Goal: Information Seeking & Learning: Learn about a topic

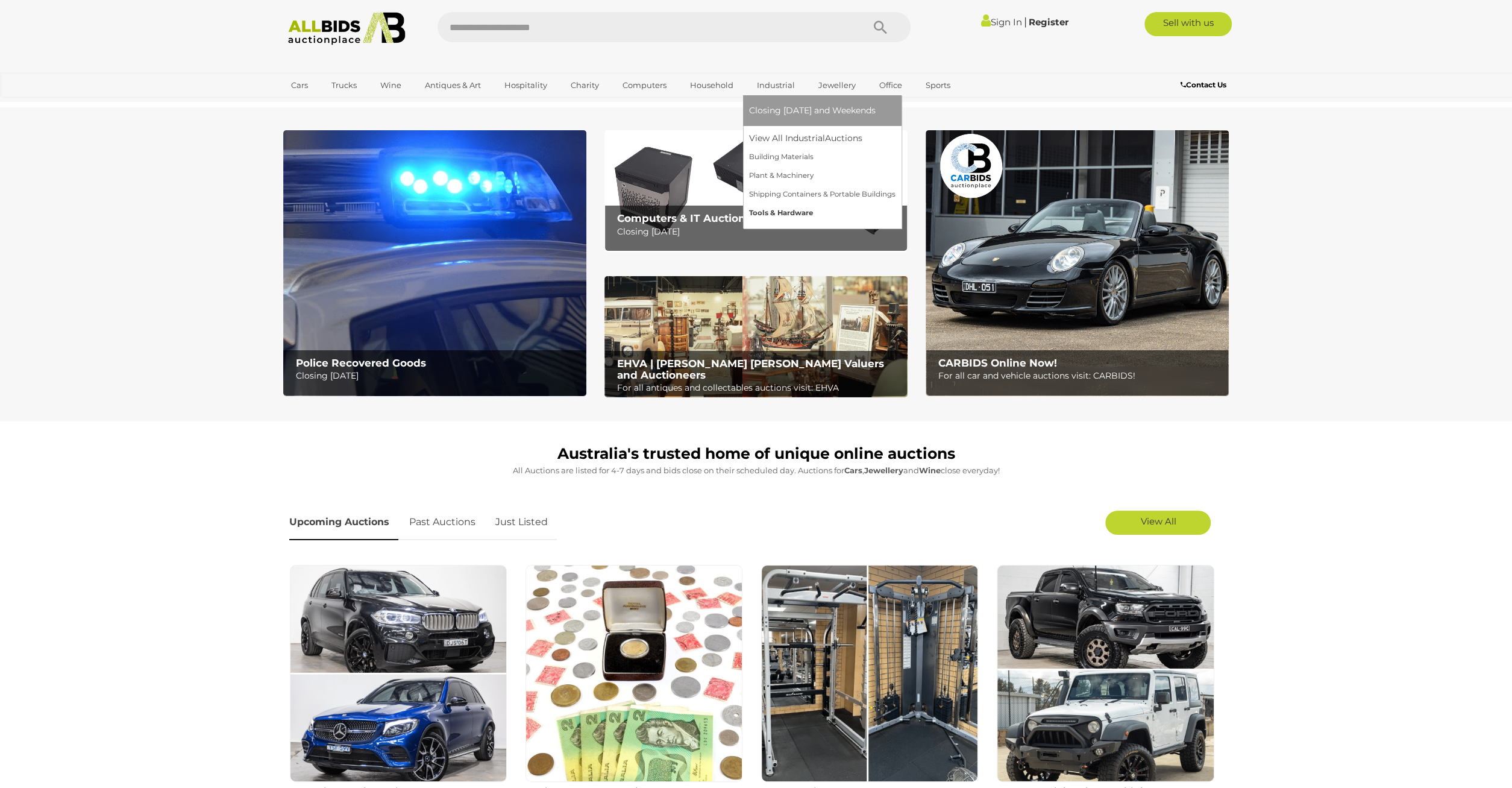
click at [760, 208] on link "Tools & Hardware" at bounding box center [822, 213] width 146 height 19
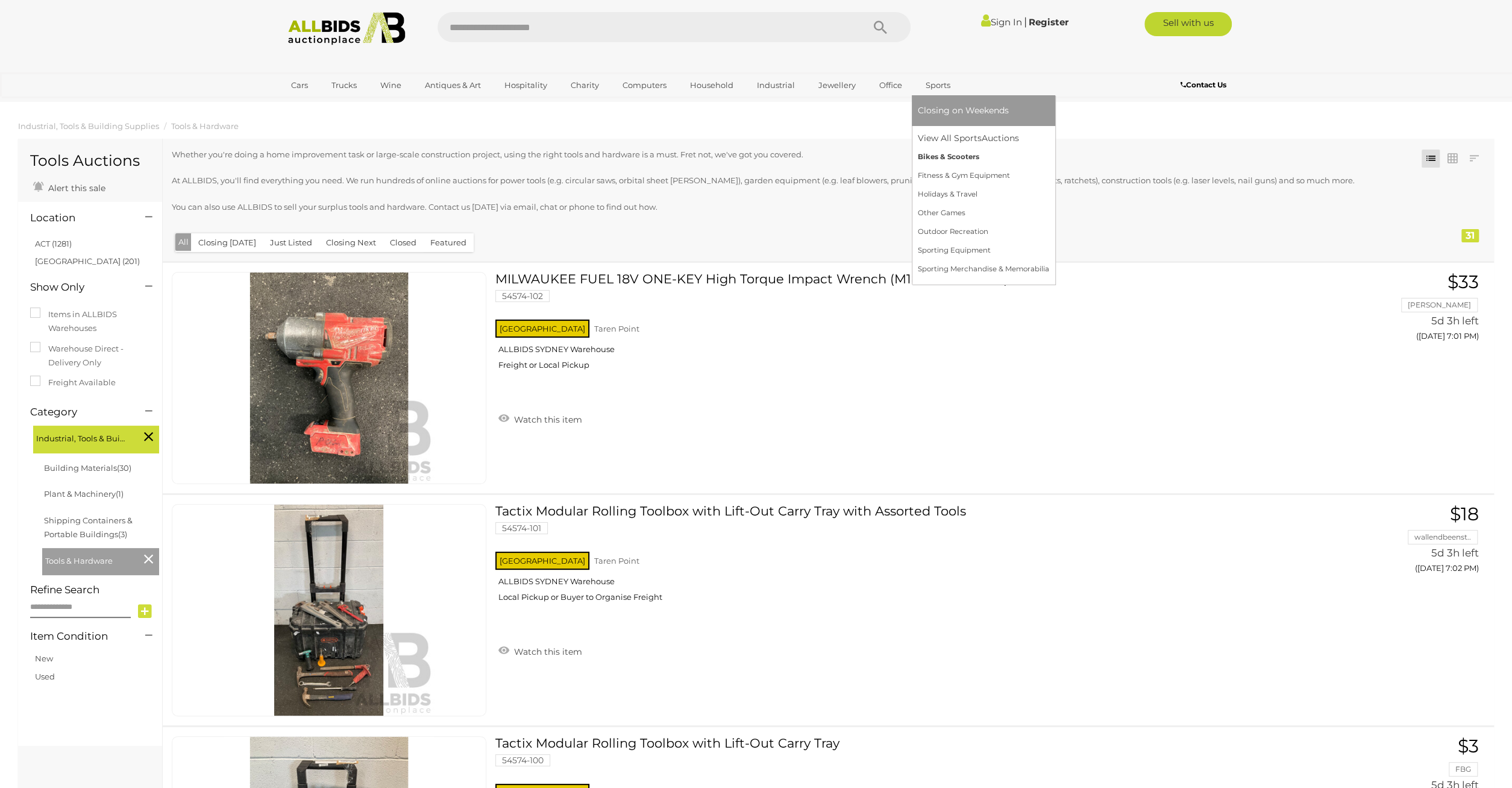
click at [951, 160] on link "Bikes & Scooters" at bounding box center [984, 157] width 131 height 19
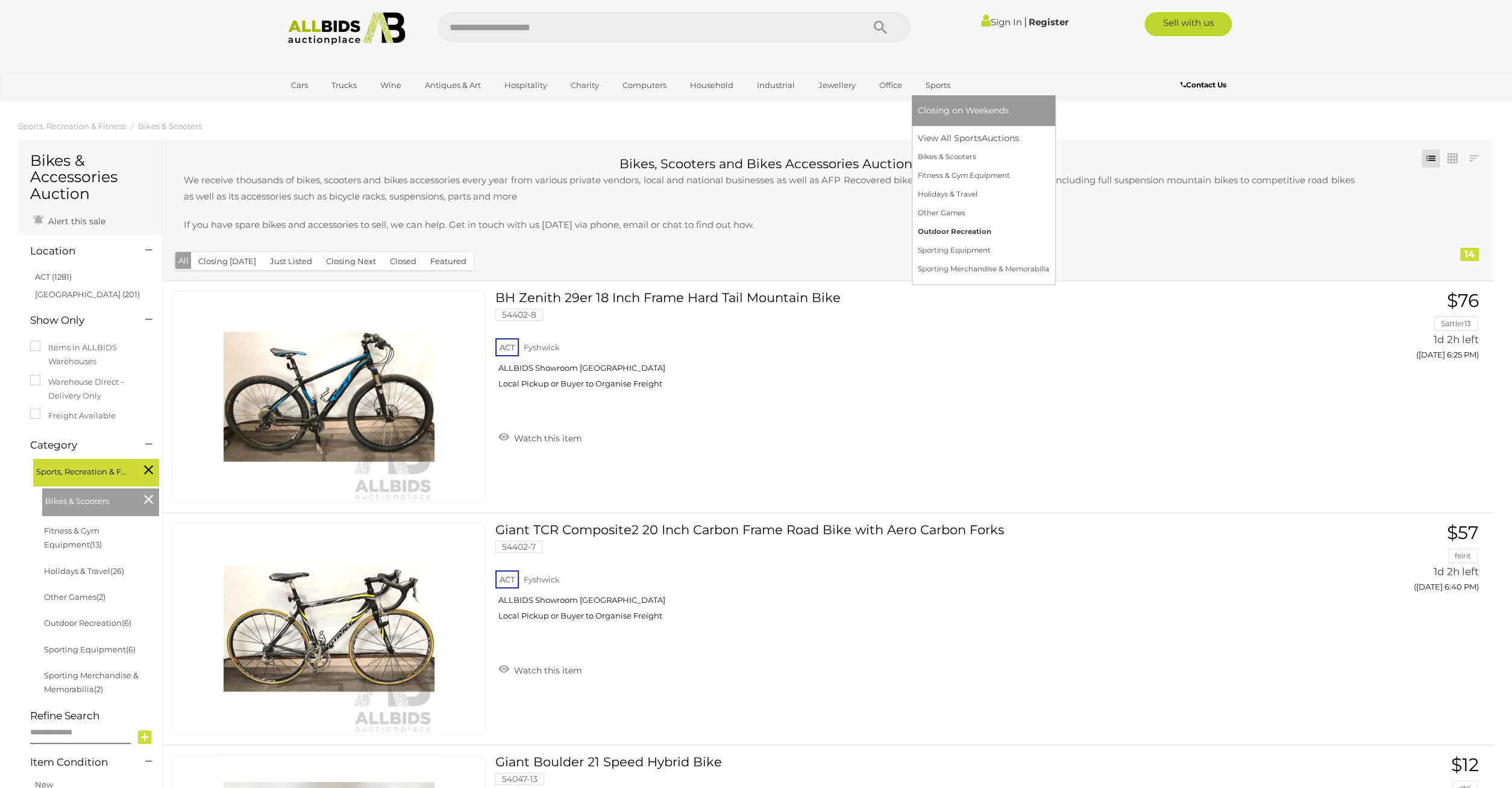
click at [941, 227] on link "Outdoor Recreation" at bounding box center [984, 232] width 131 height 19
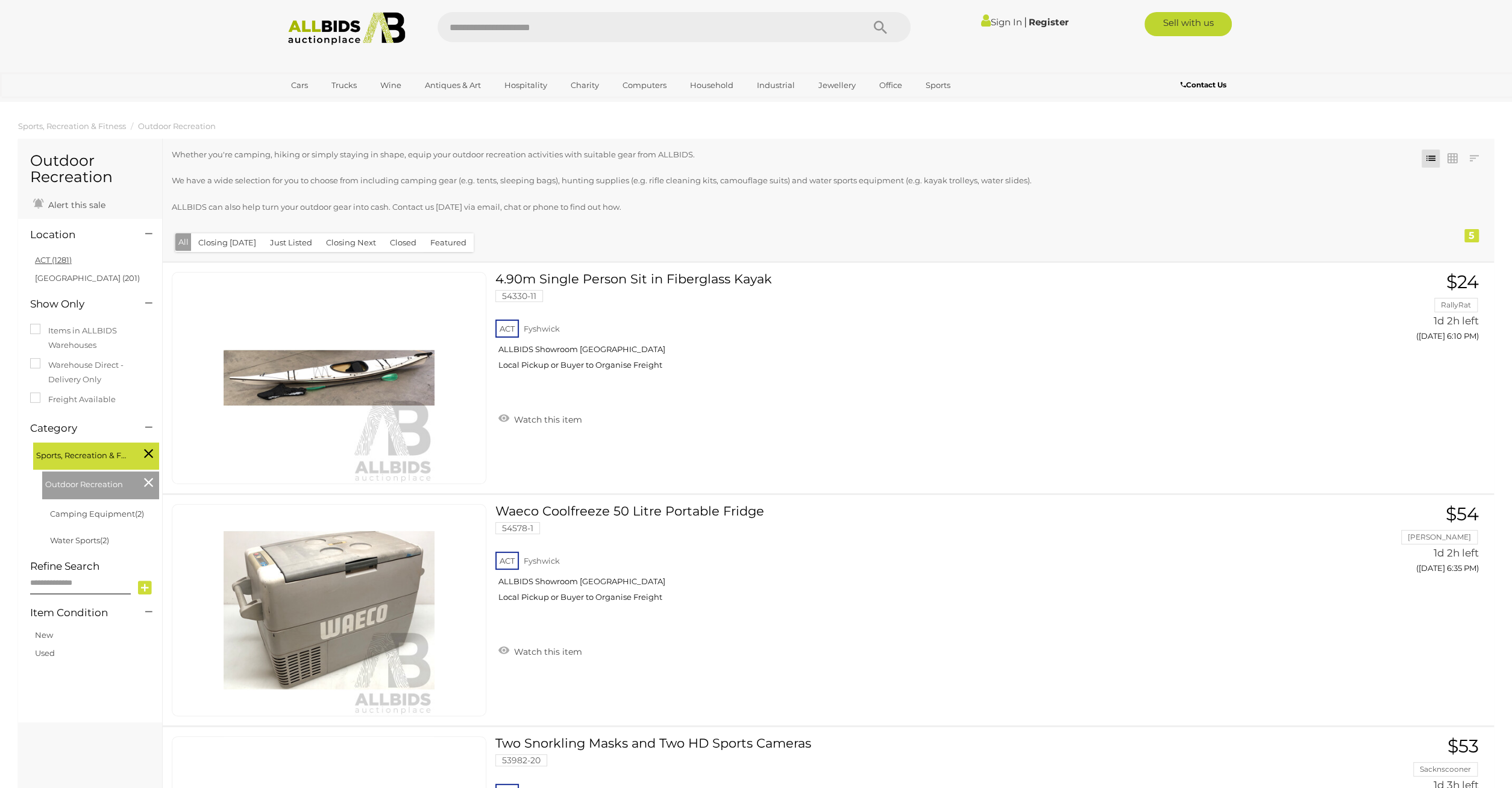
click at [62, 264] on link "ACT (1281)" at bounding box center [53, 259] width 37 height 9
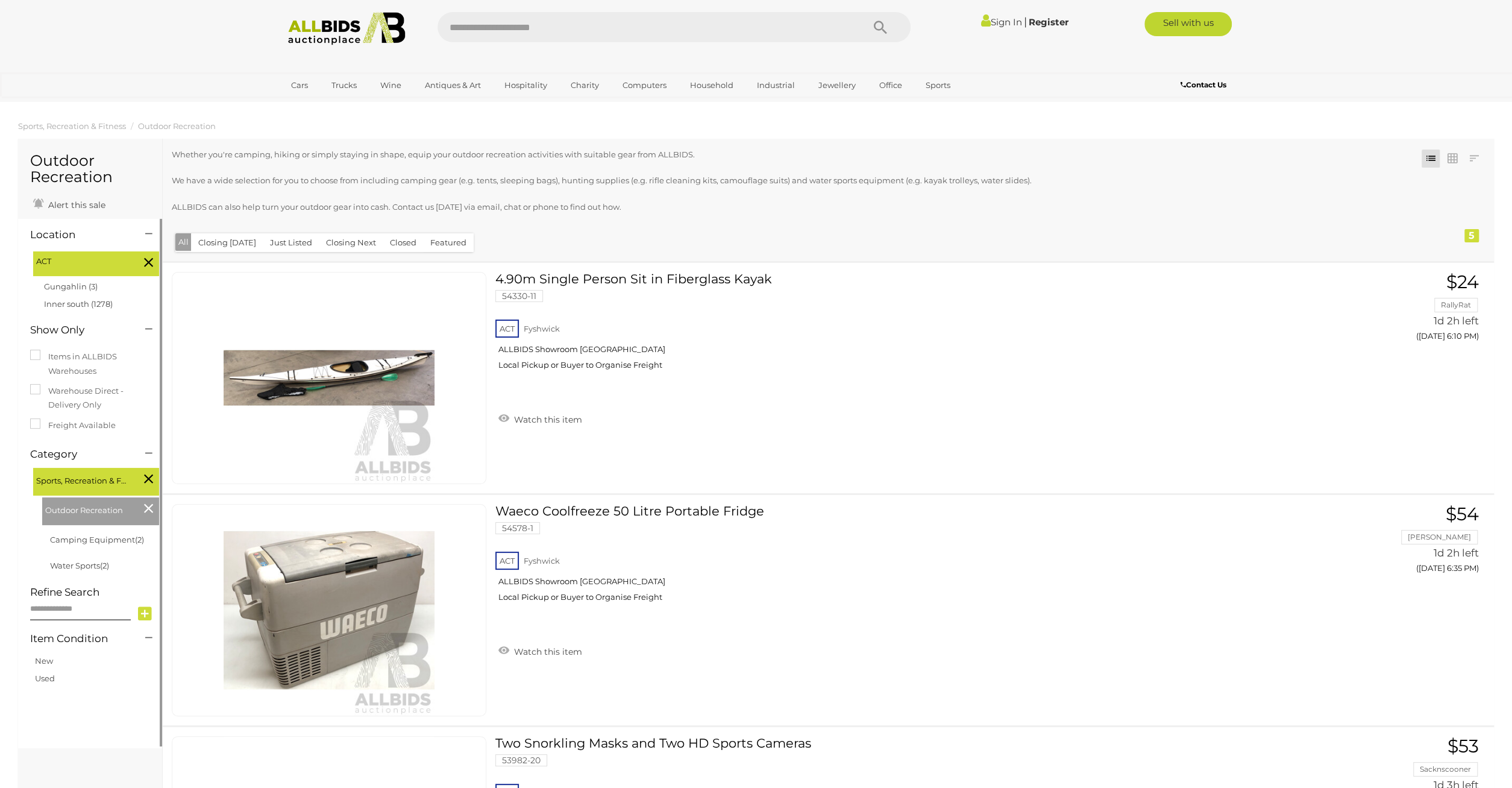
click at [146, 512] on icon at bounding box center [149, 508] width 9 height 16
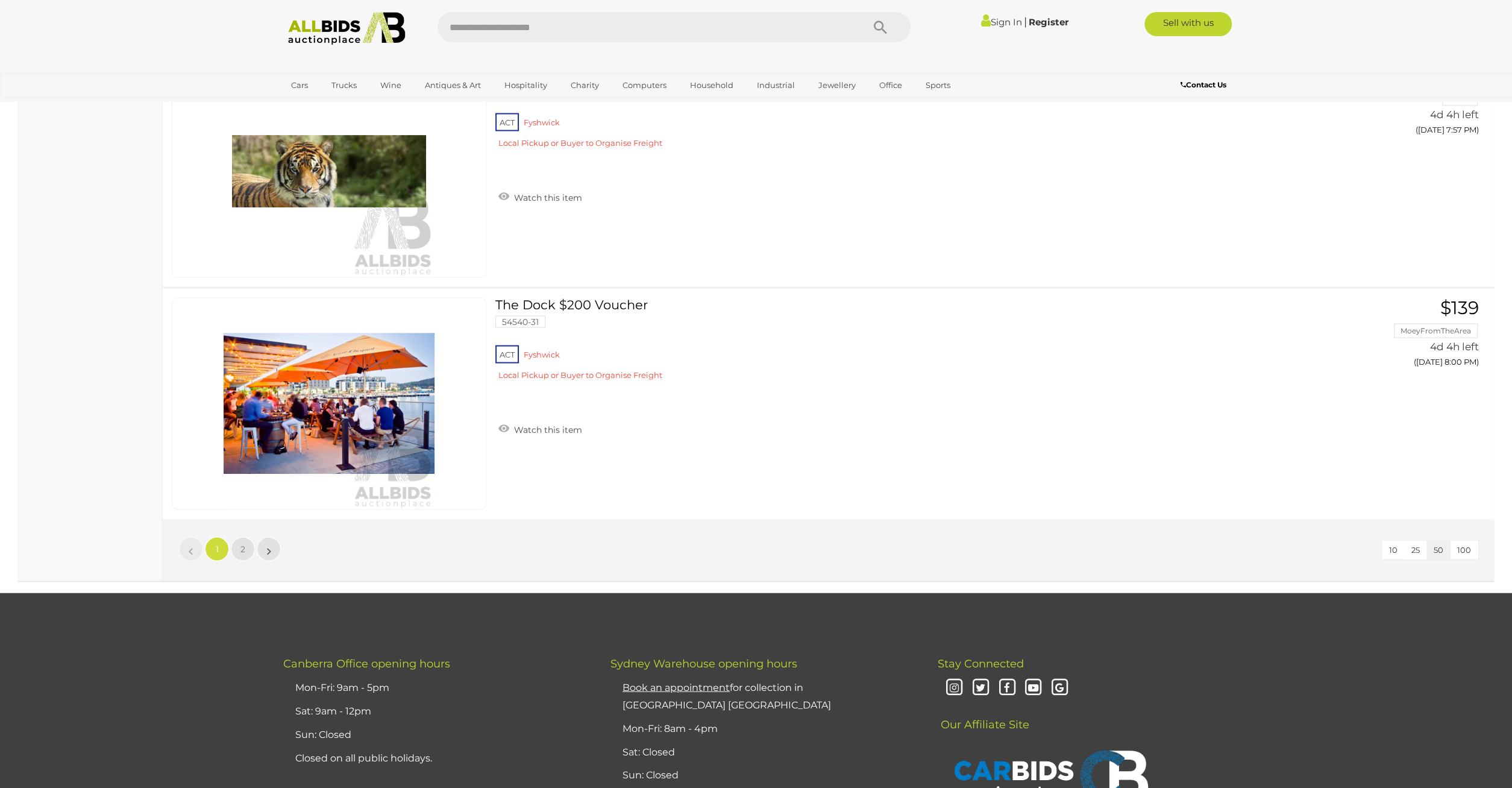
scroll to position [11303, 0]
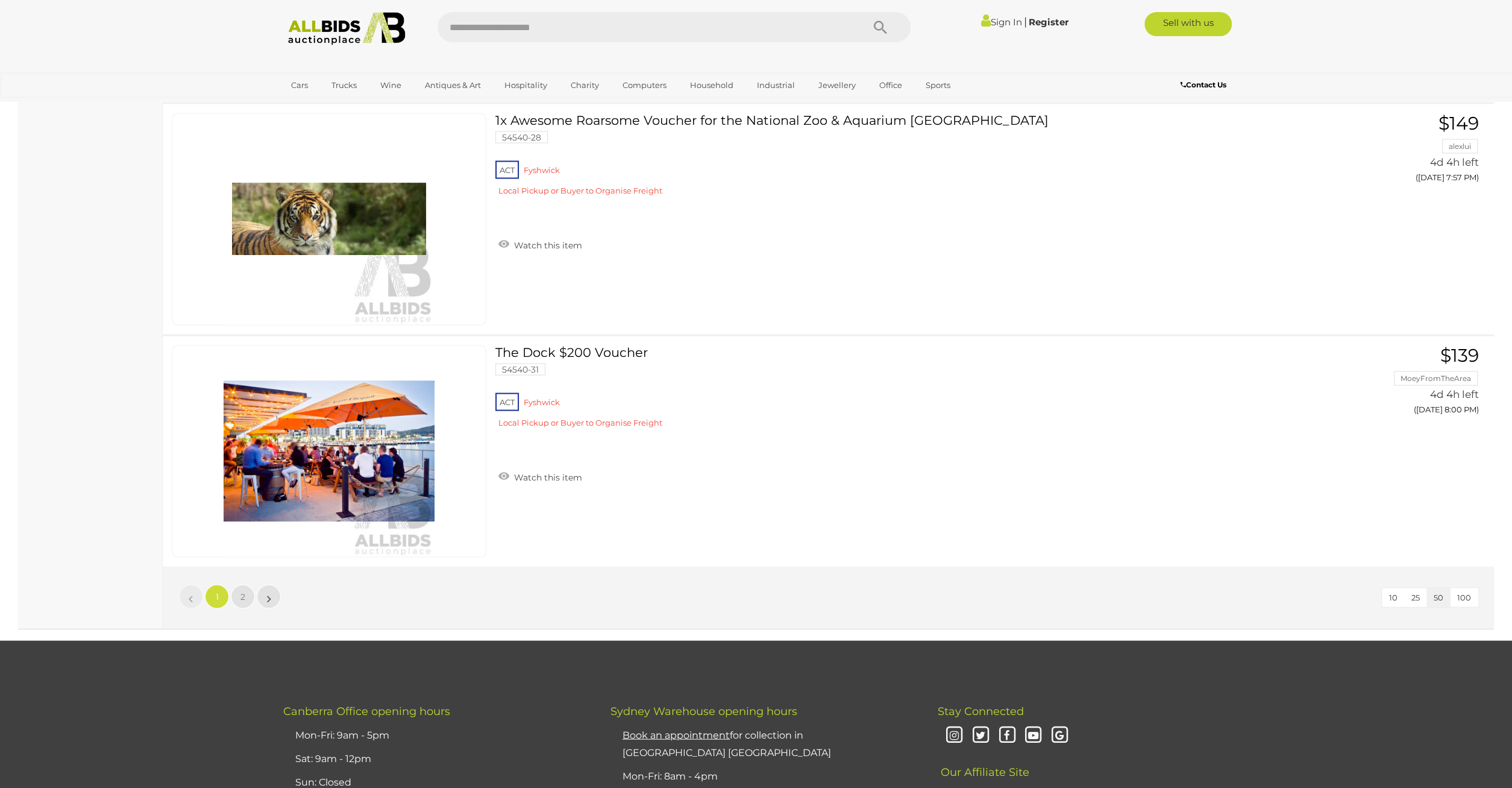
click at [255, 584] on ul "« 1 2 »" at bounding box center [230, 596] width 104 height 24
click at [246, 584] on link "2" at bounding box center [243, 596] width 24 height 24
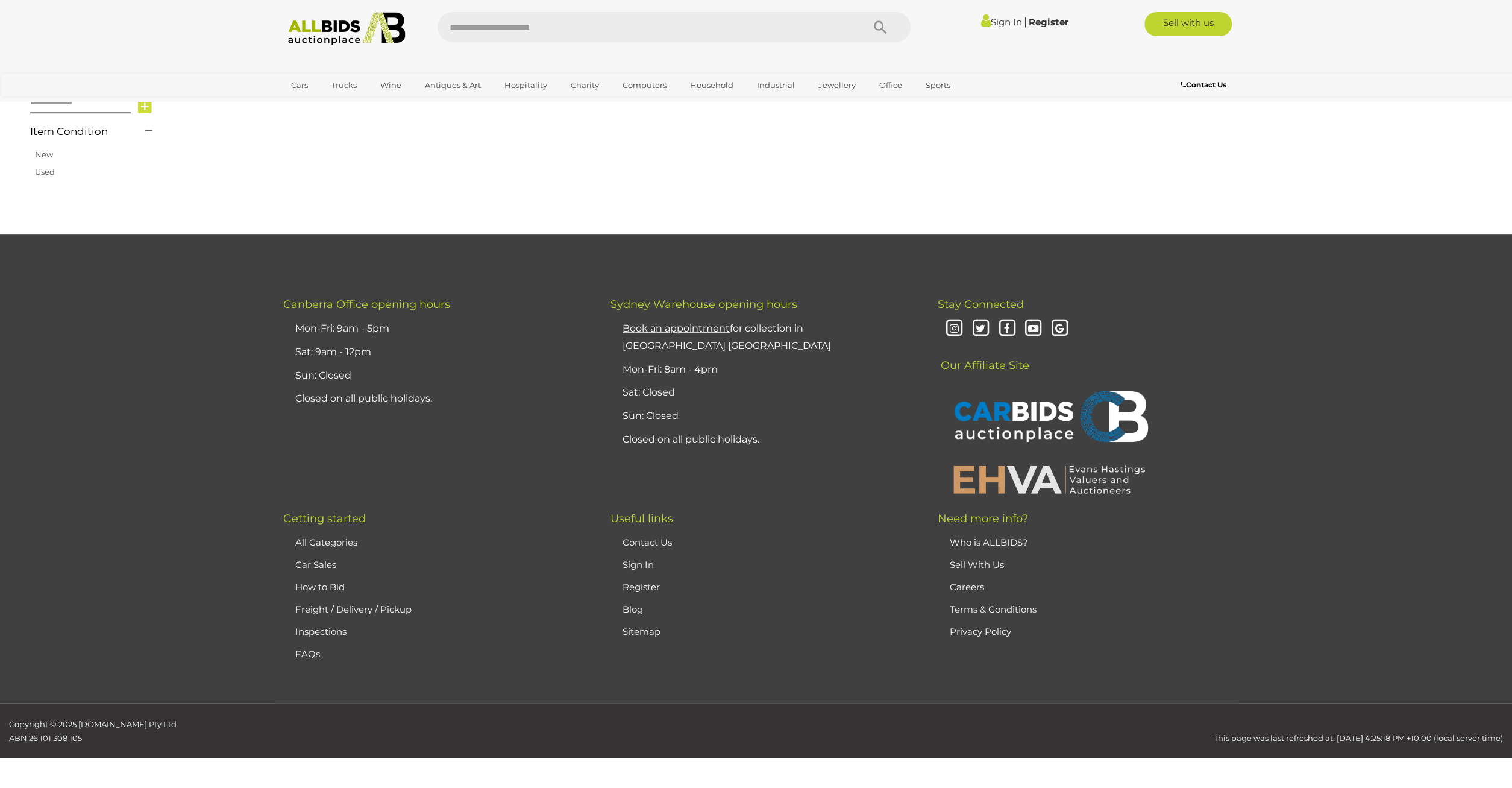
scroll to position [141, 0]
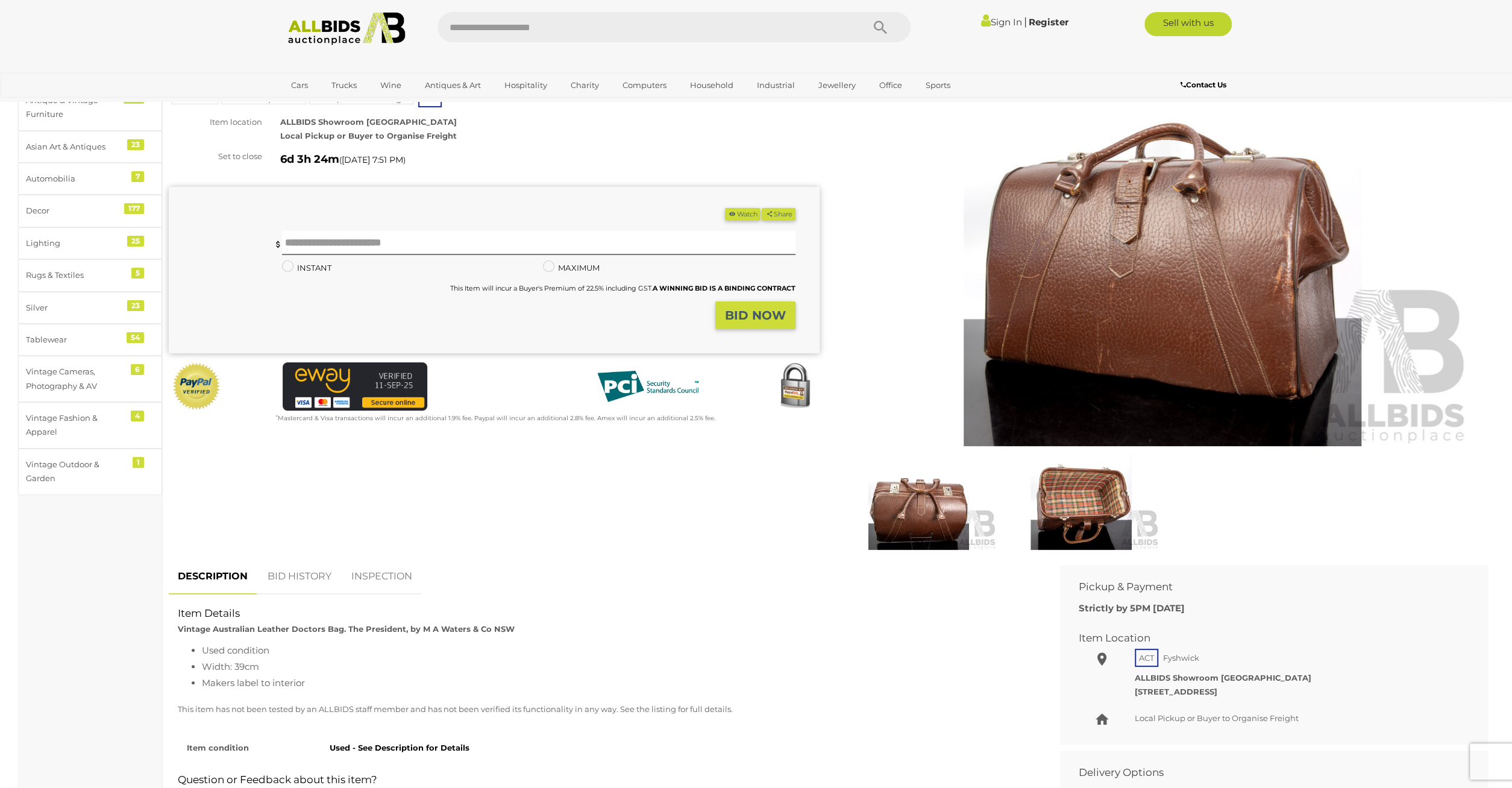
scroll to position [188, 0]
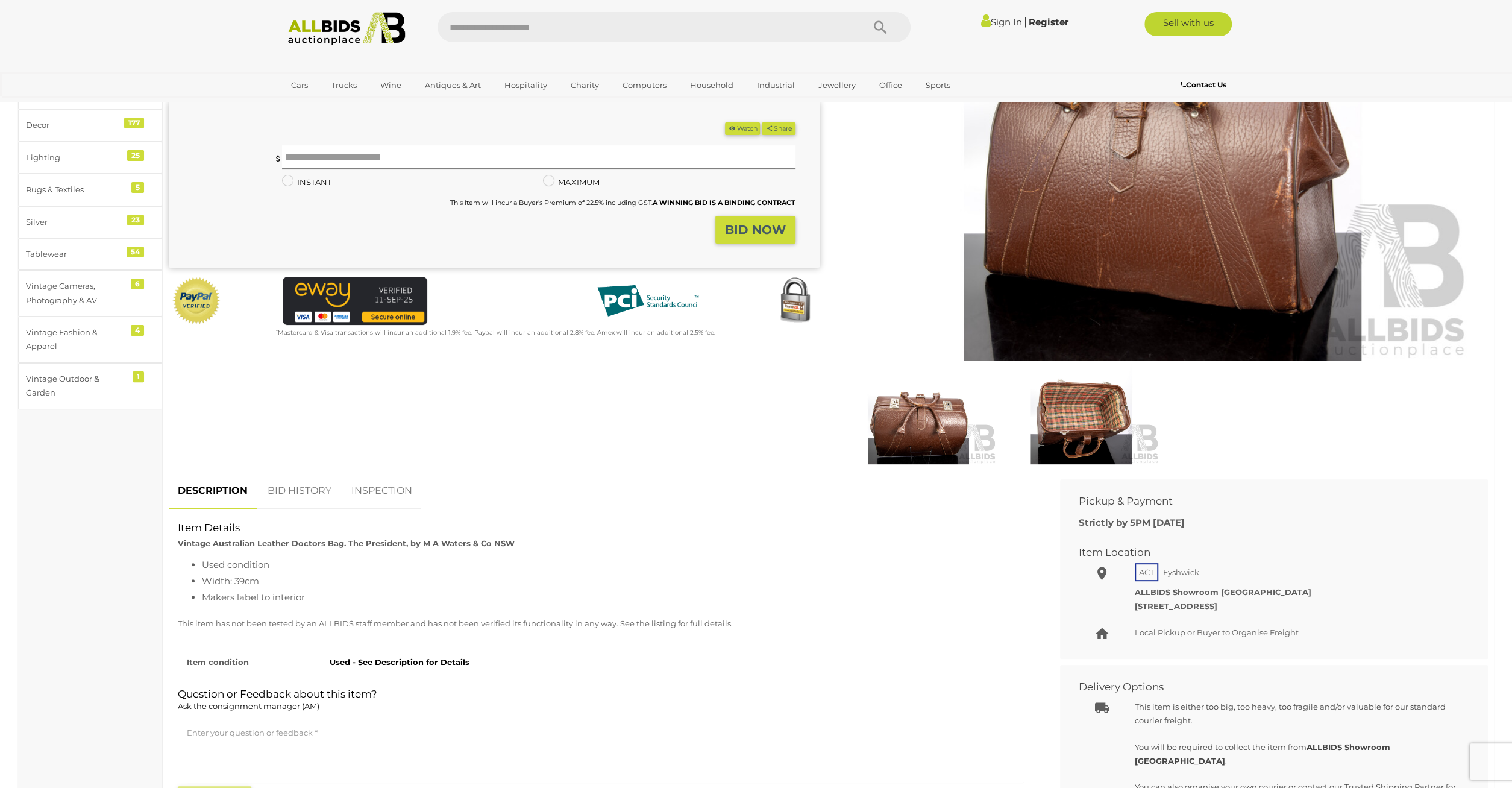
click at [1095, 436] on img at bounding box center [1081, 414] width 157 height 101
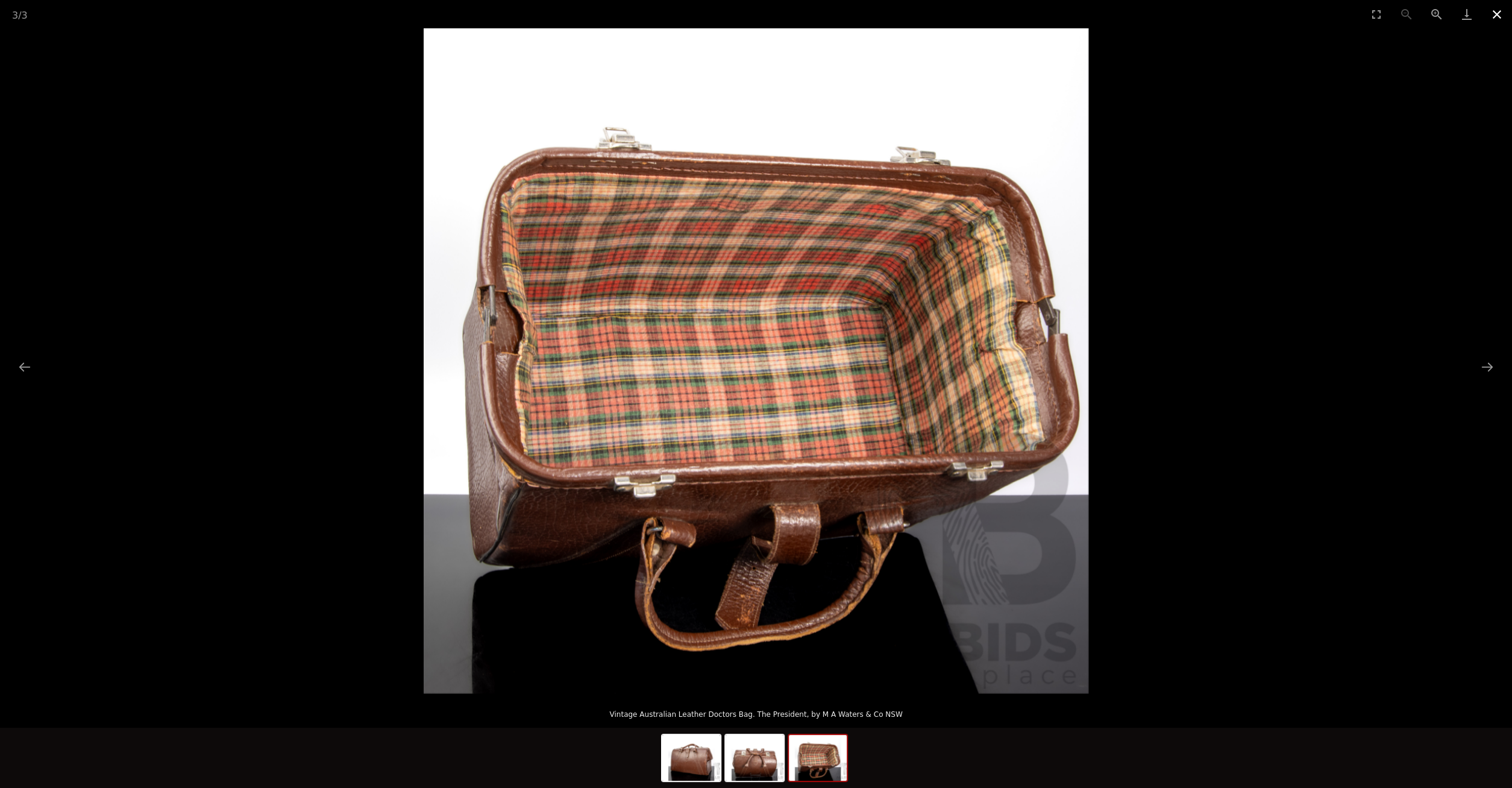
click at [1499, 16] on button "Close gallery" at bounding box center [1497, 14] width 30 height 28
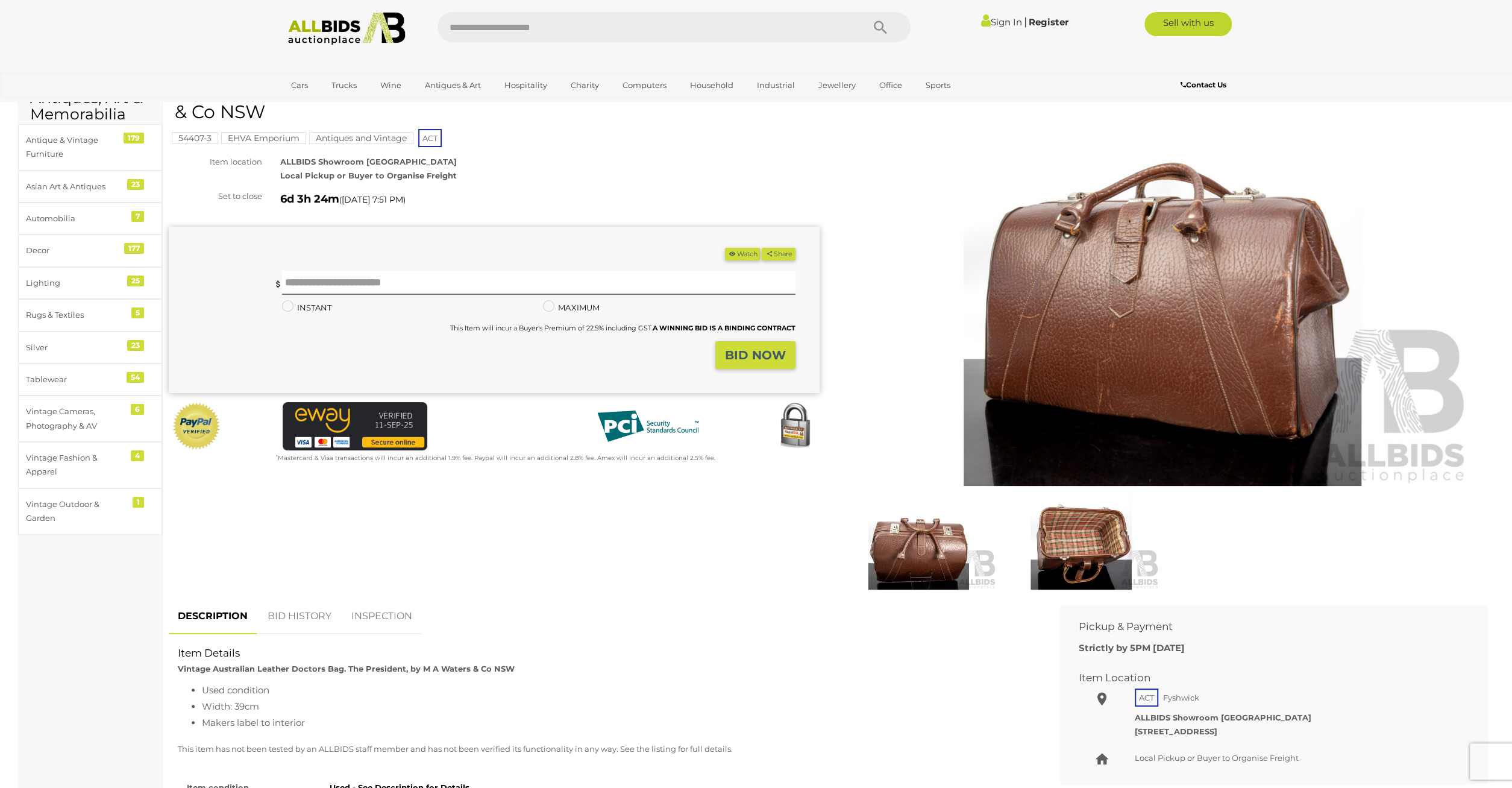
scroll to position [188, 0]
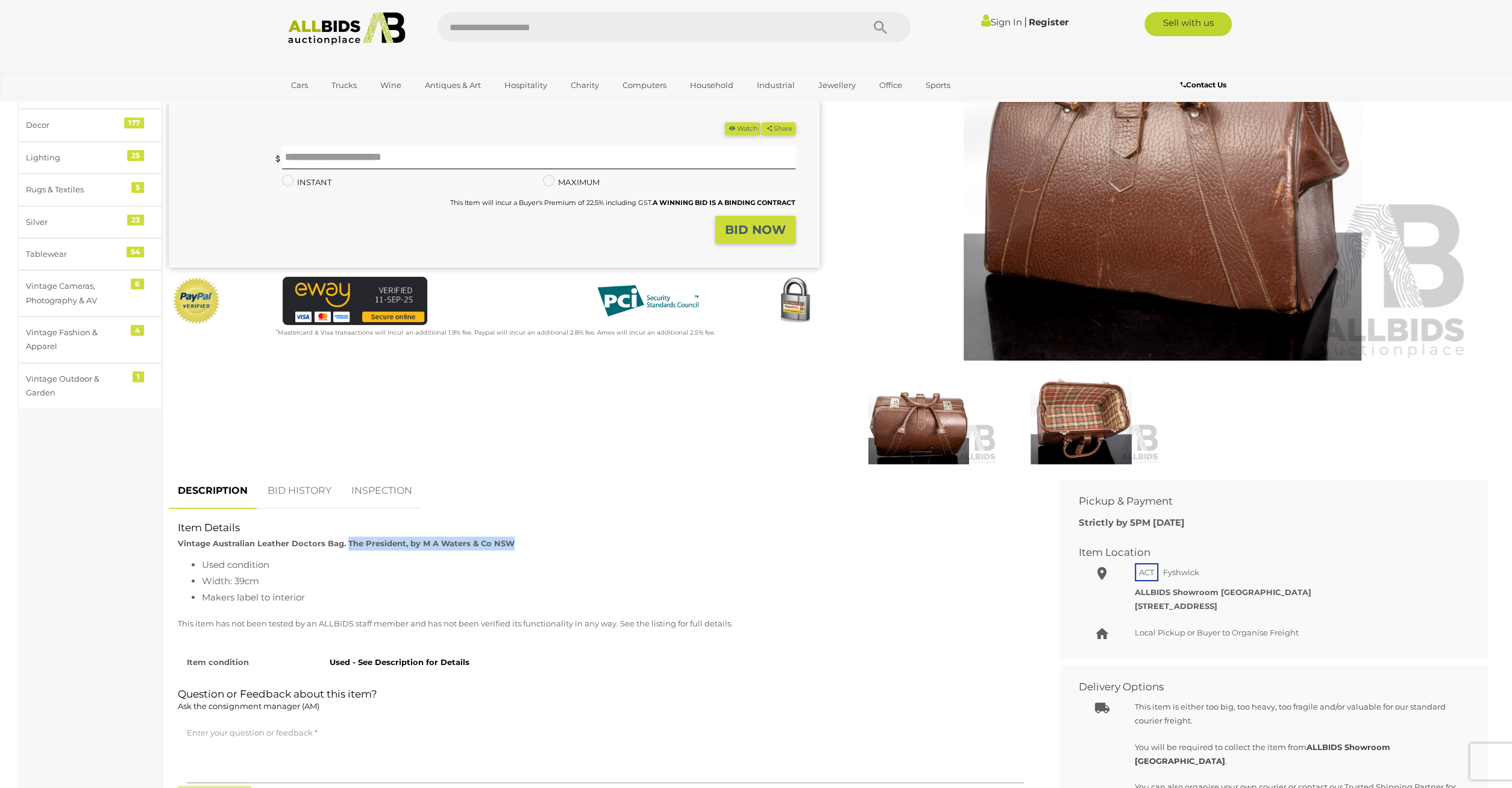
drag, startPoint x: 521, startPoint y: 542, endPoint x: 347, endPoint y: 541, distance: 174.0
click at [347, 541] on div "Item Details Vintage Australian Leather Doctors Bag. The President, by M A Wate…" at bounding box center [605, 536] width 873 height 29
click at [1079, 439] on img at bounding box center [1081, 414] width 157 height 101
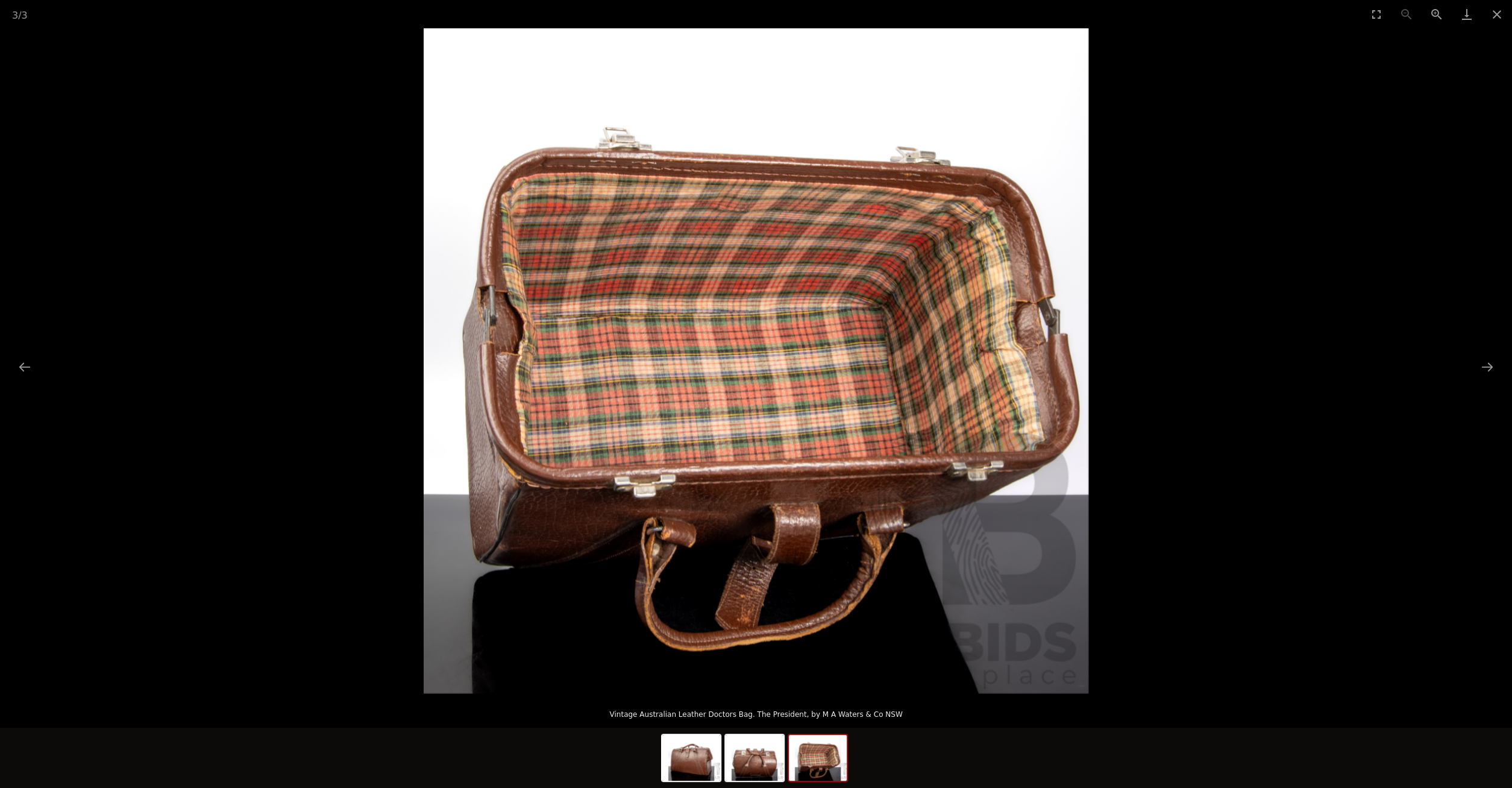
scroll to position [439, 0]
click at [768, 769] on img at bounding box center [754, 757] width 58 height 46
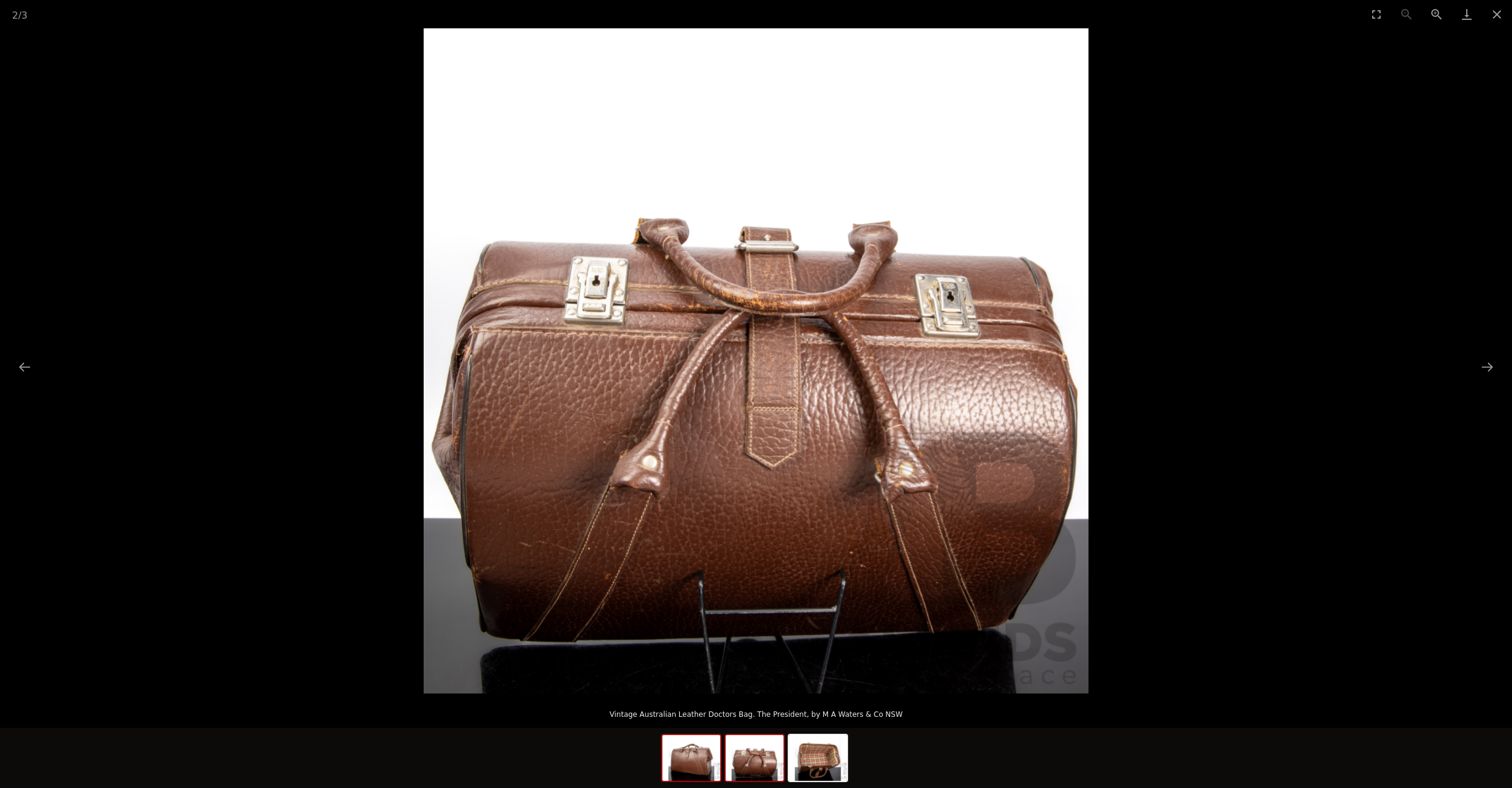
click at [683, 774] on img at bounding box center [691, 757] width 58 height 46
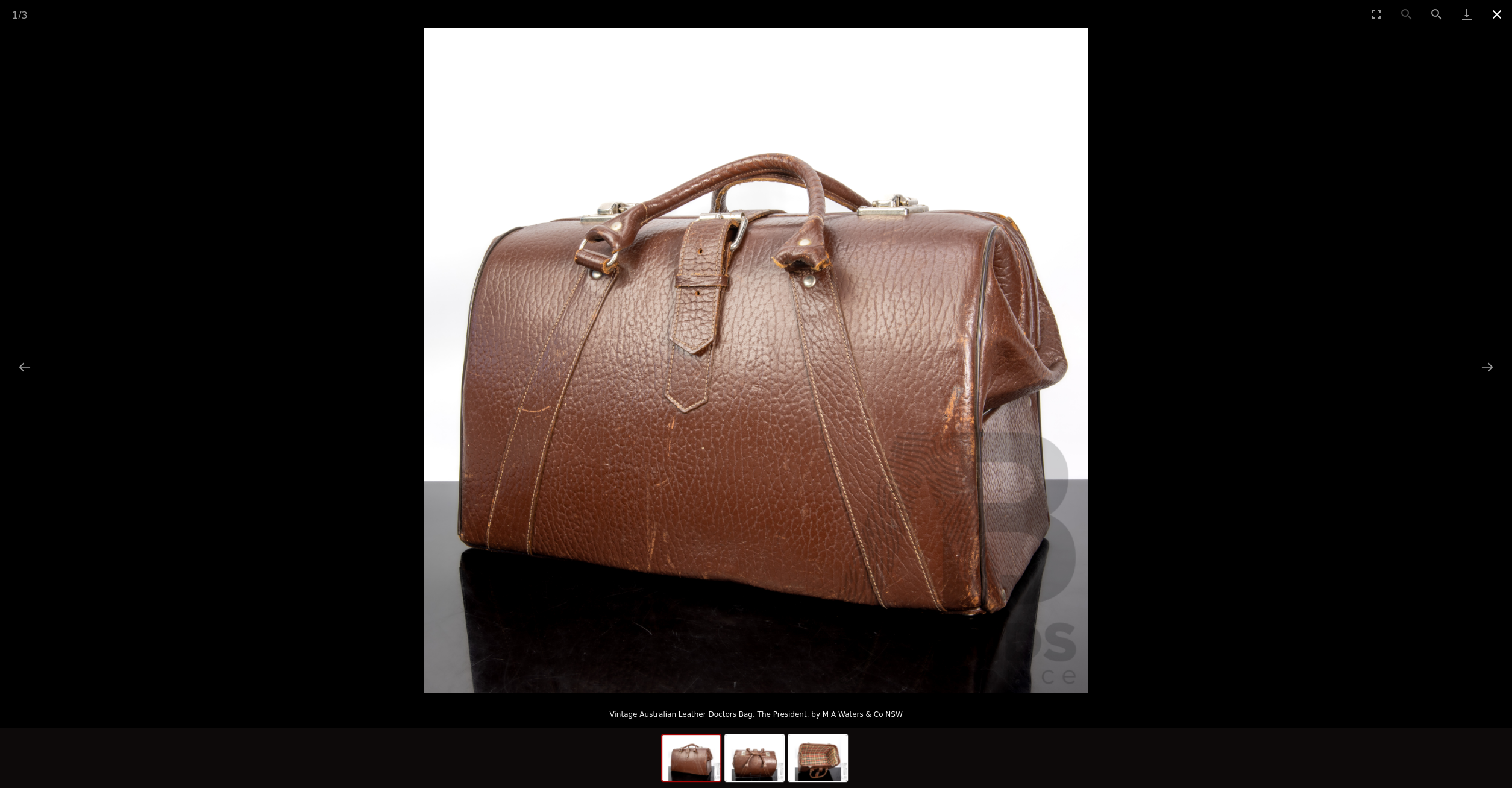
click at [1491, 14] on button "Close gallery" at bounding box center [1497, 14] width 30 height 28
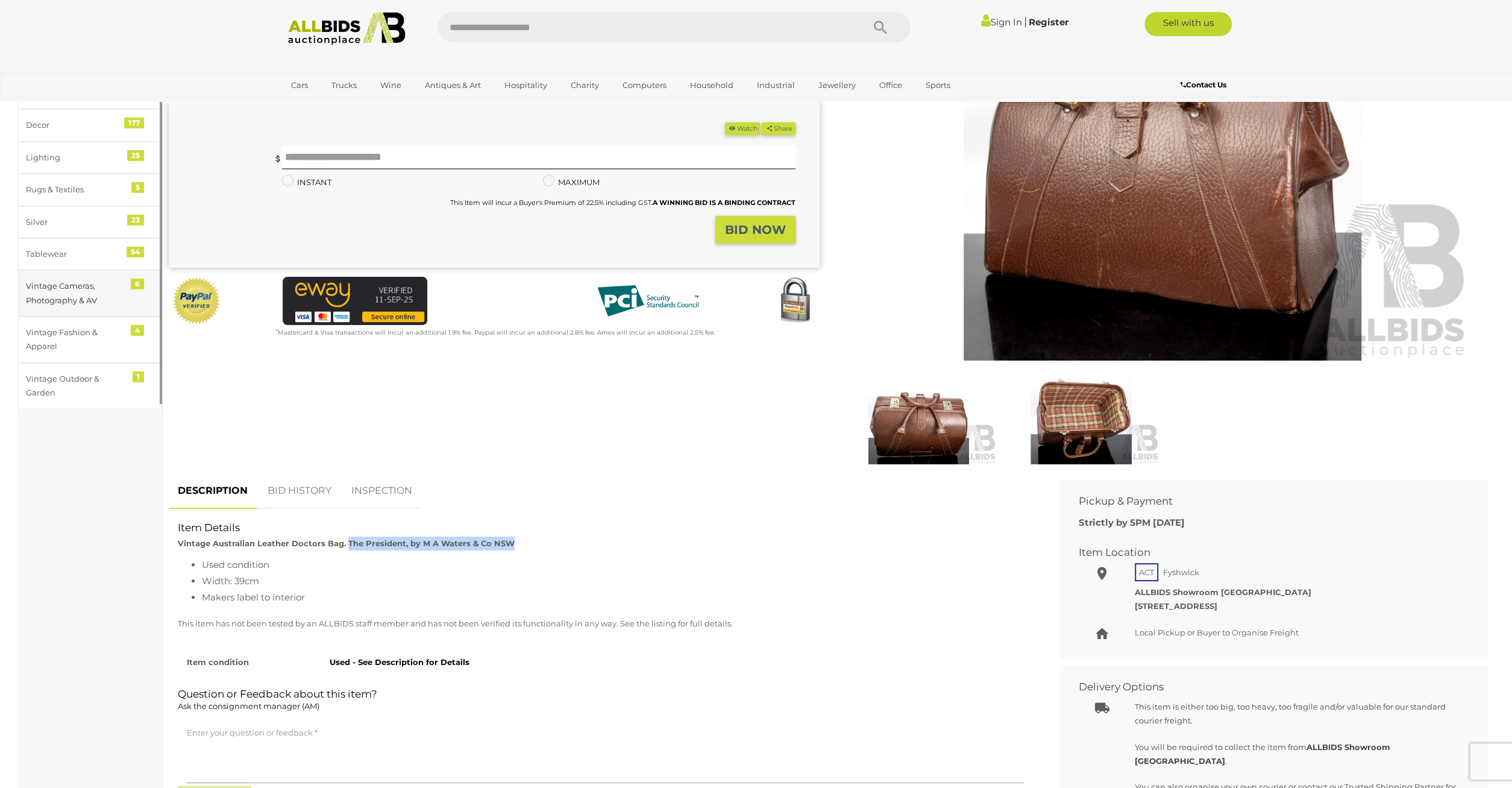
click at [74, 297] on div "Vintage Cameras, Photography & AV" at bounding box center [75, 293] width 99 height 28
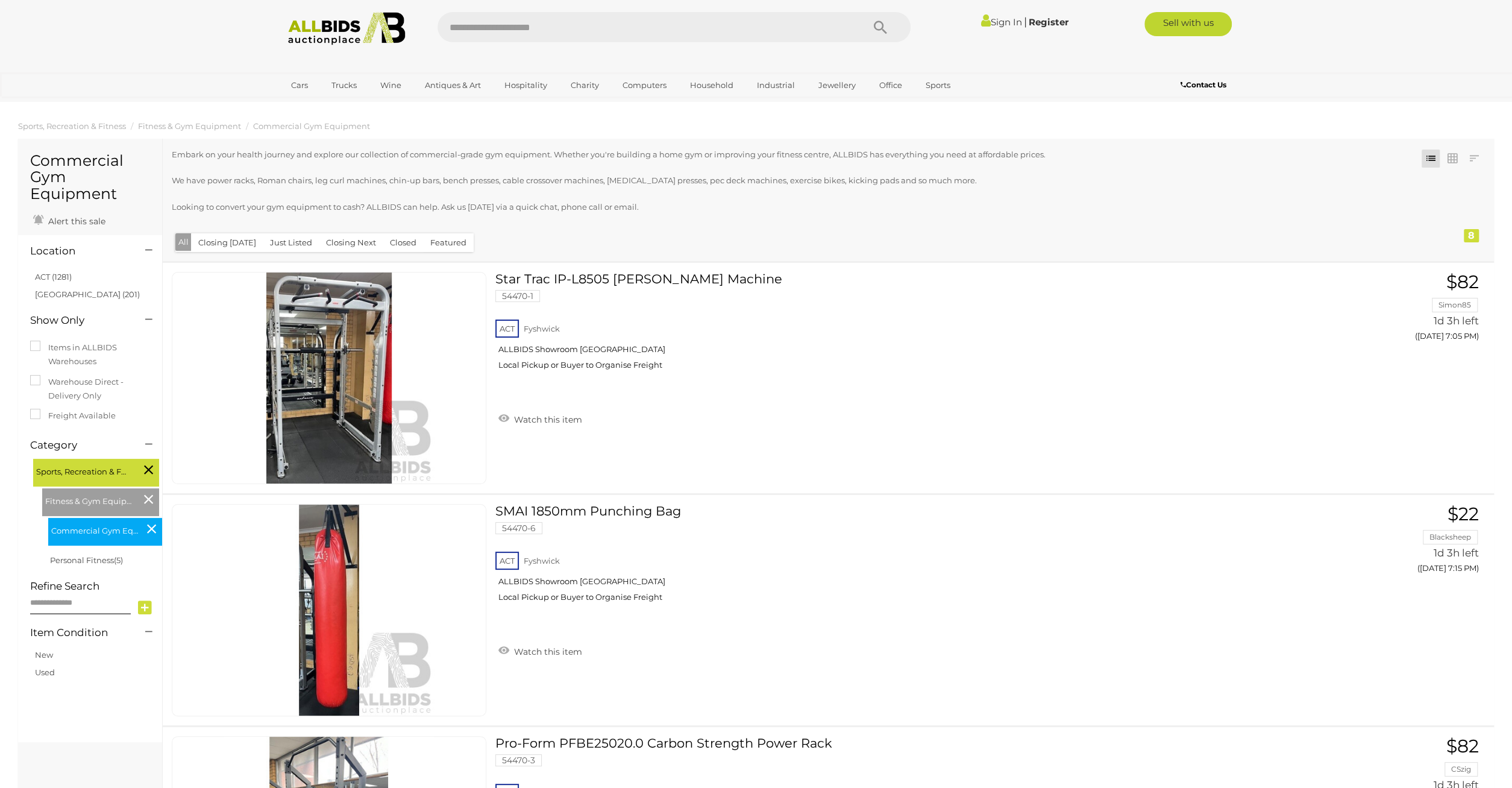
click at [67, 554] on li "Personal Fitness (5)" at bounding box center [105, 560] width 114 height 26
click at [67, 556] on link "Personal Fitness (5)" at bounding box center [86, 560] width 73 height 9
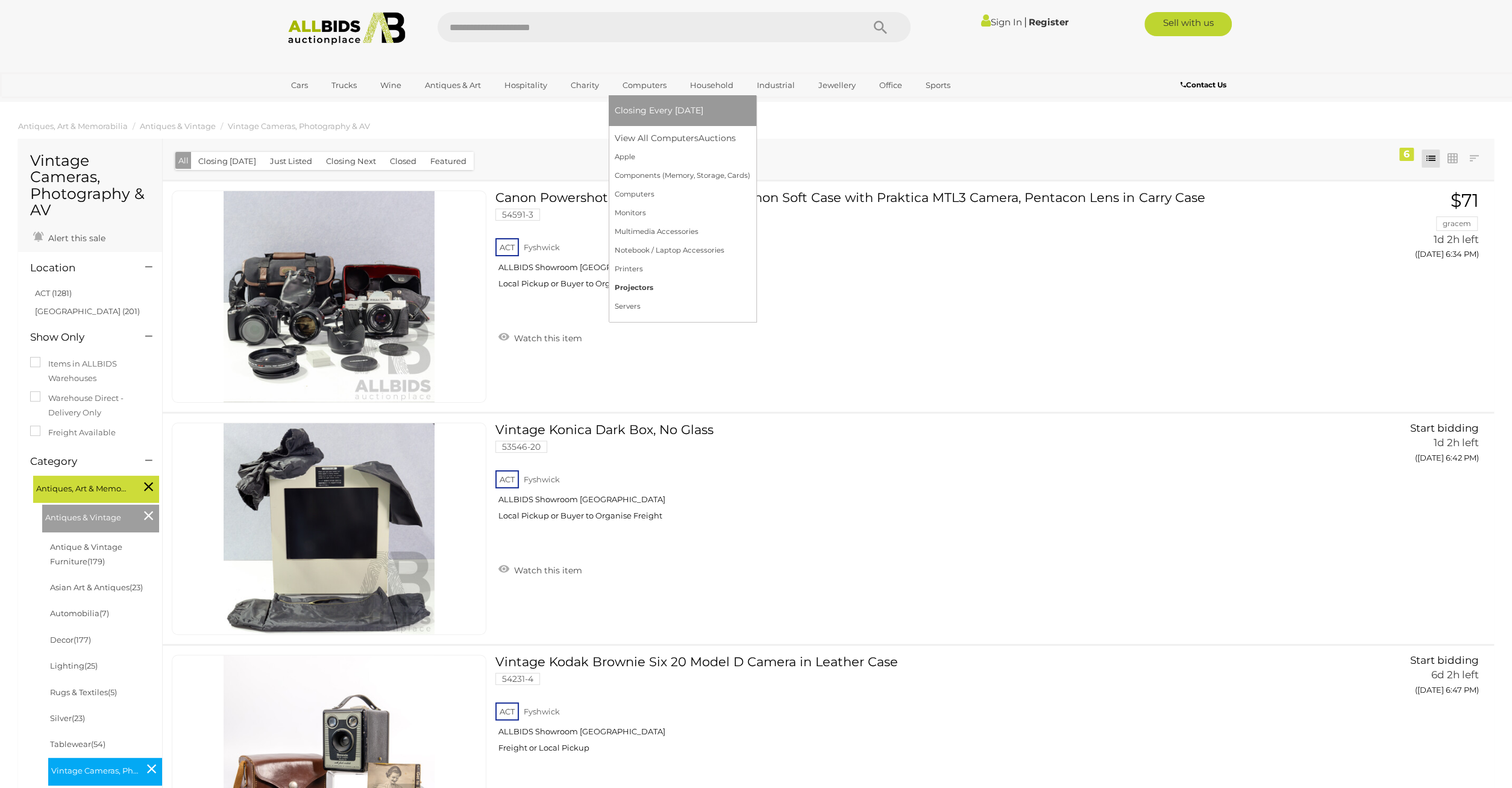
click at [638, 293] on link "Projectors" at bounding box center [682, 288] width 136 height 19
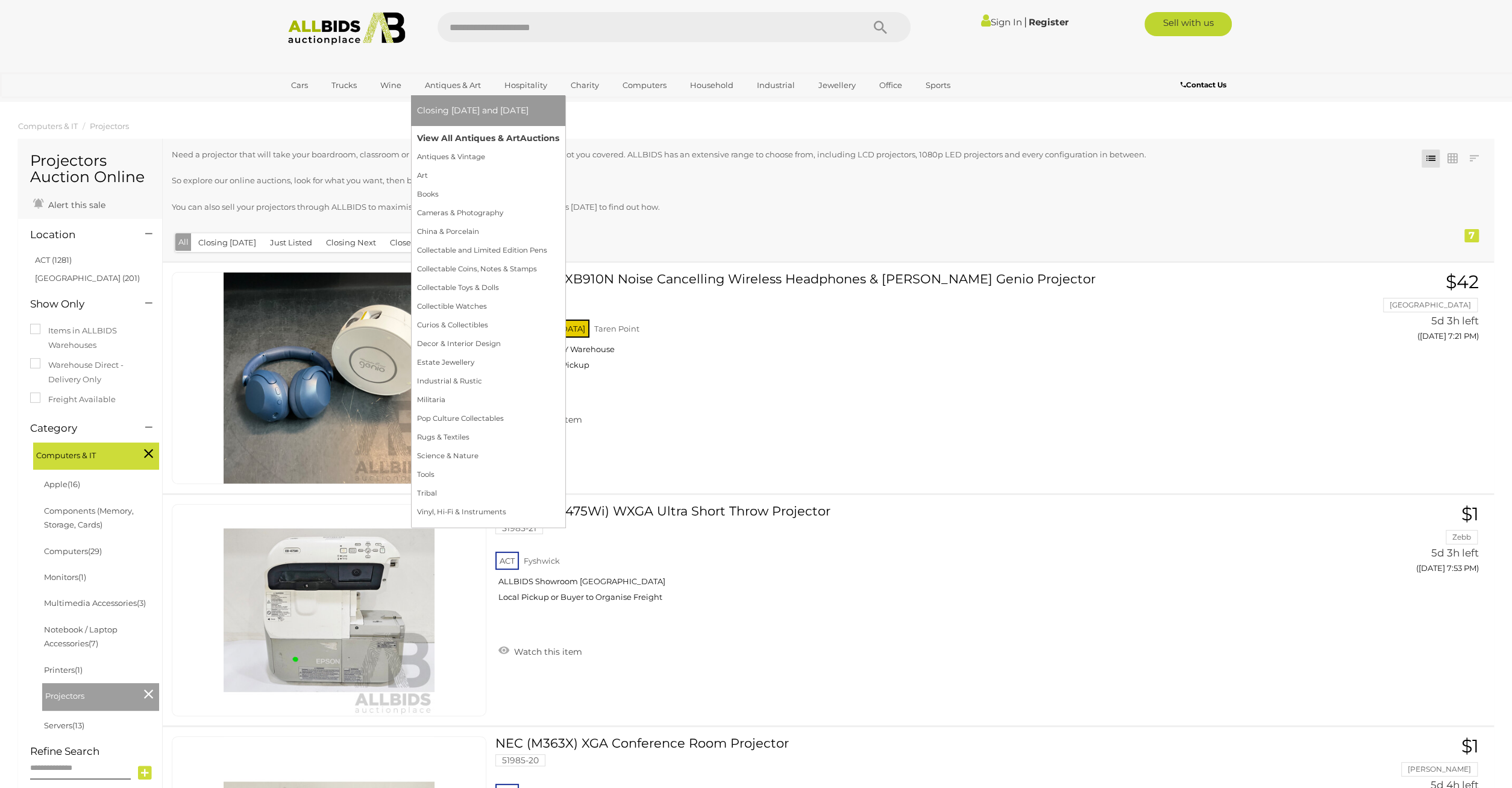
click at [463, 133] on link "View All Antiques & Art Auctions" at bounding box center [488, 138] width 142 height 19
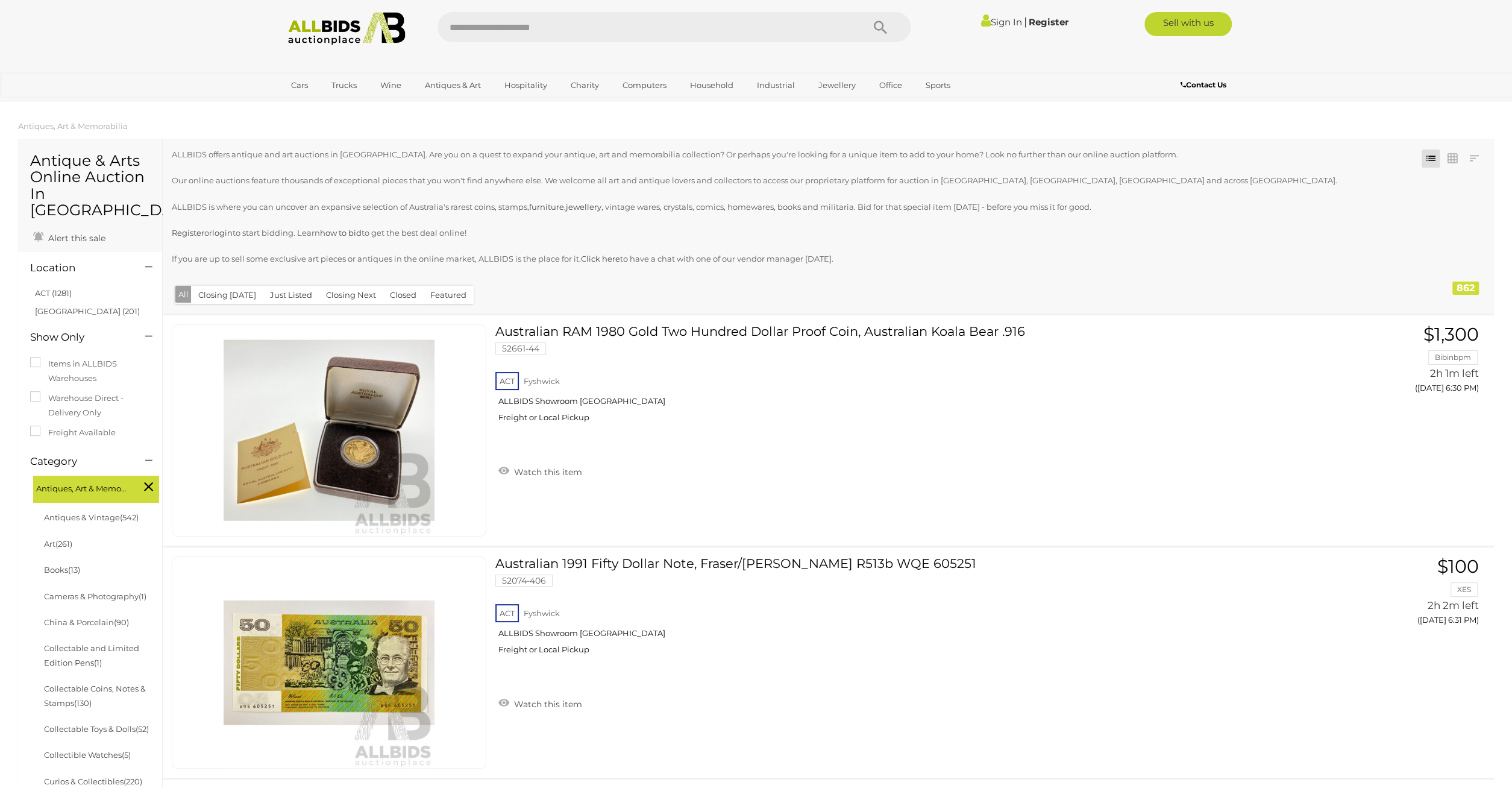
click at [225, 304] on div "Closing First Closing Last Lowest Bid Highest Bid Item Name A-Z Item Name Z-A A…" at bounding box center [829, 226] width 1332 height 175
click at [227, 302] on button "Closing [DATE]" at bounding box center [227, 295] width 72 height 19
click at [1477, 159] on link at bounding box center [1474, 158] width 18 height 18
click at [1450, 223] on link "Lowest Bid" at bounding box center [1395, 225] width 180 height 21
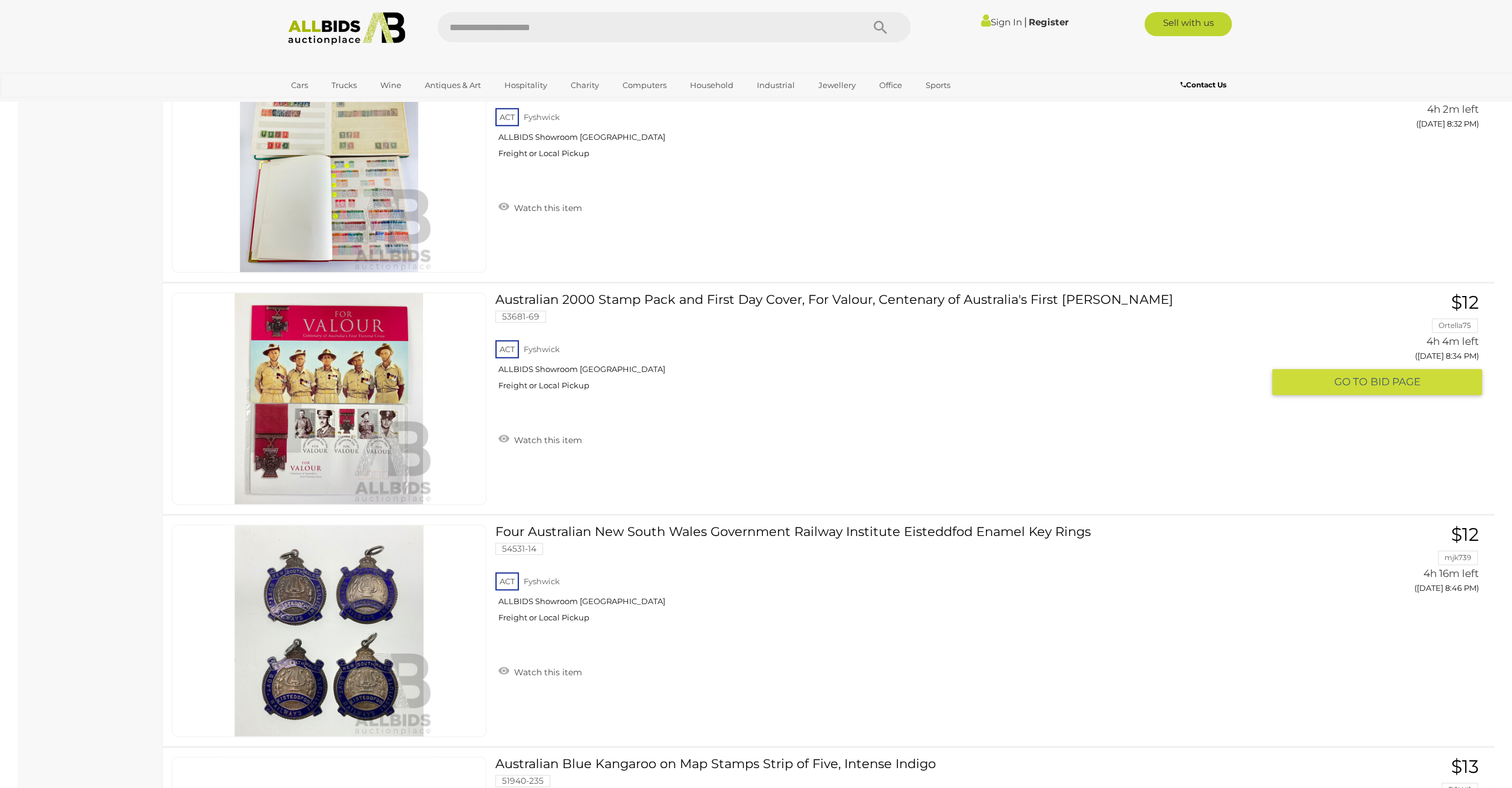
scroll to position [5895, 0]
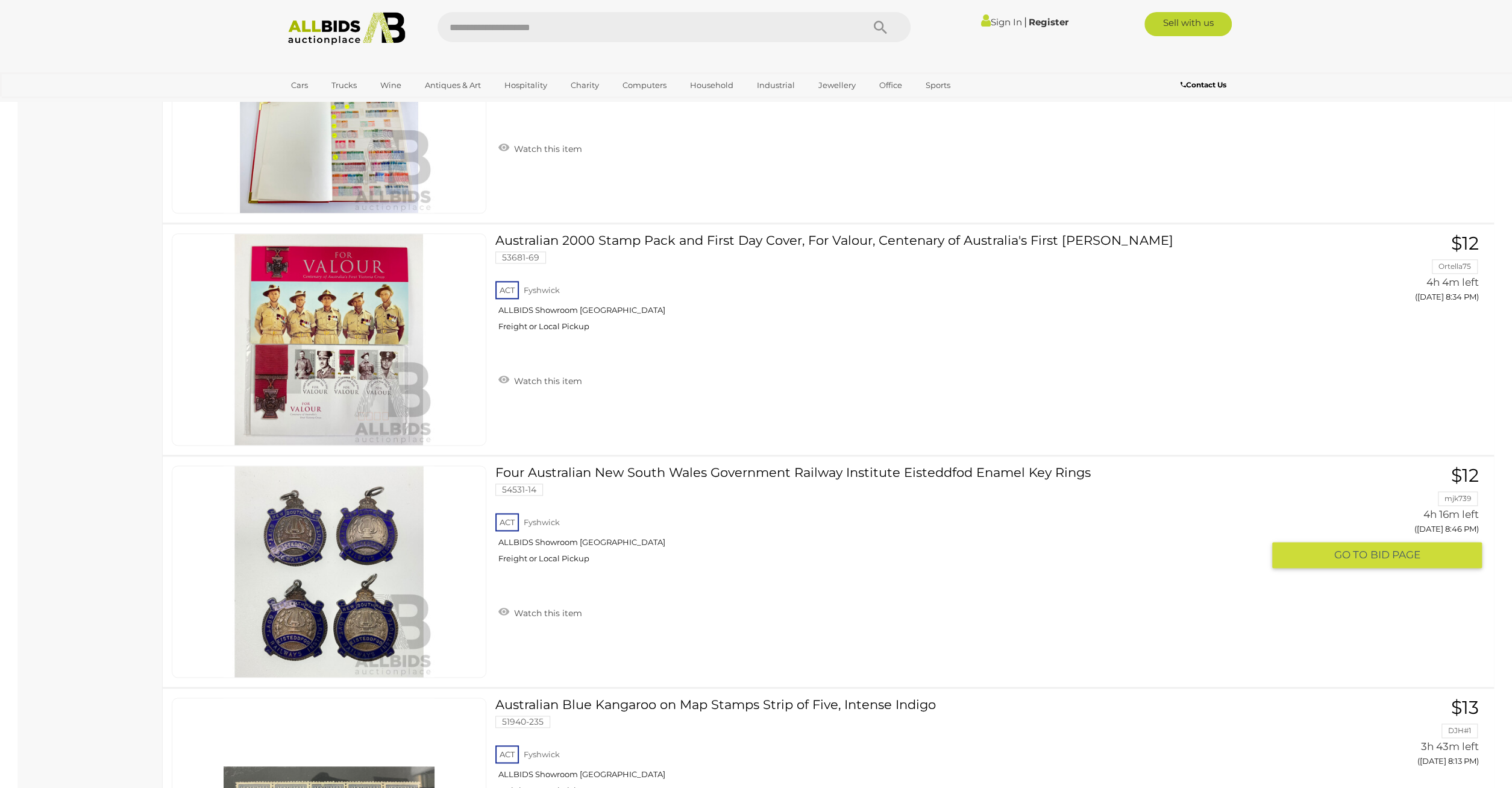
click at [337, 593] on img at bounding box center [329, 572] width 211 height 211
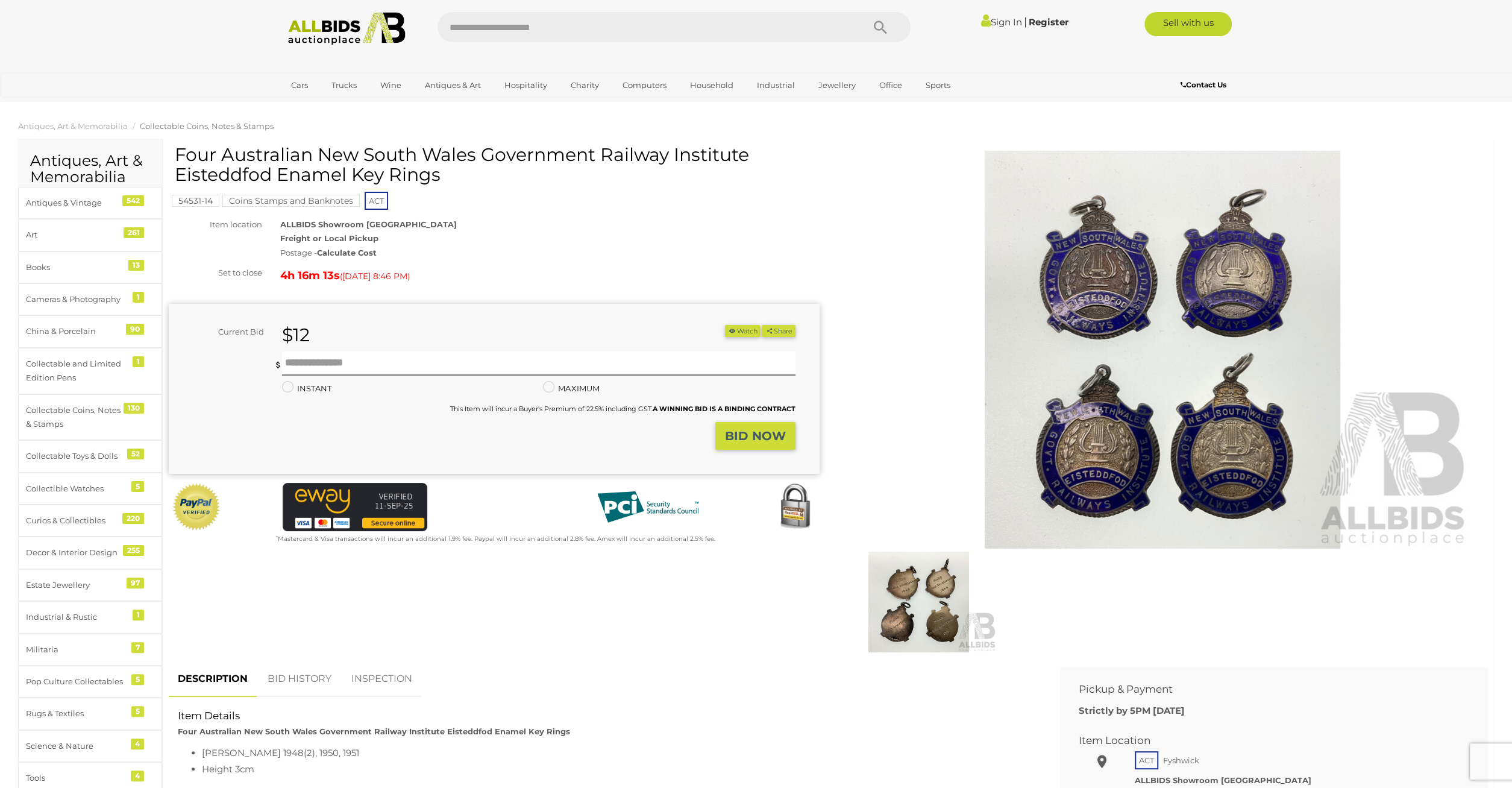
click at [959, 616] on img at bounding box center [919, 602] width 157 height 101
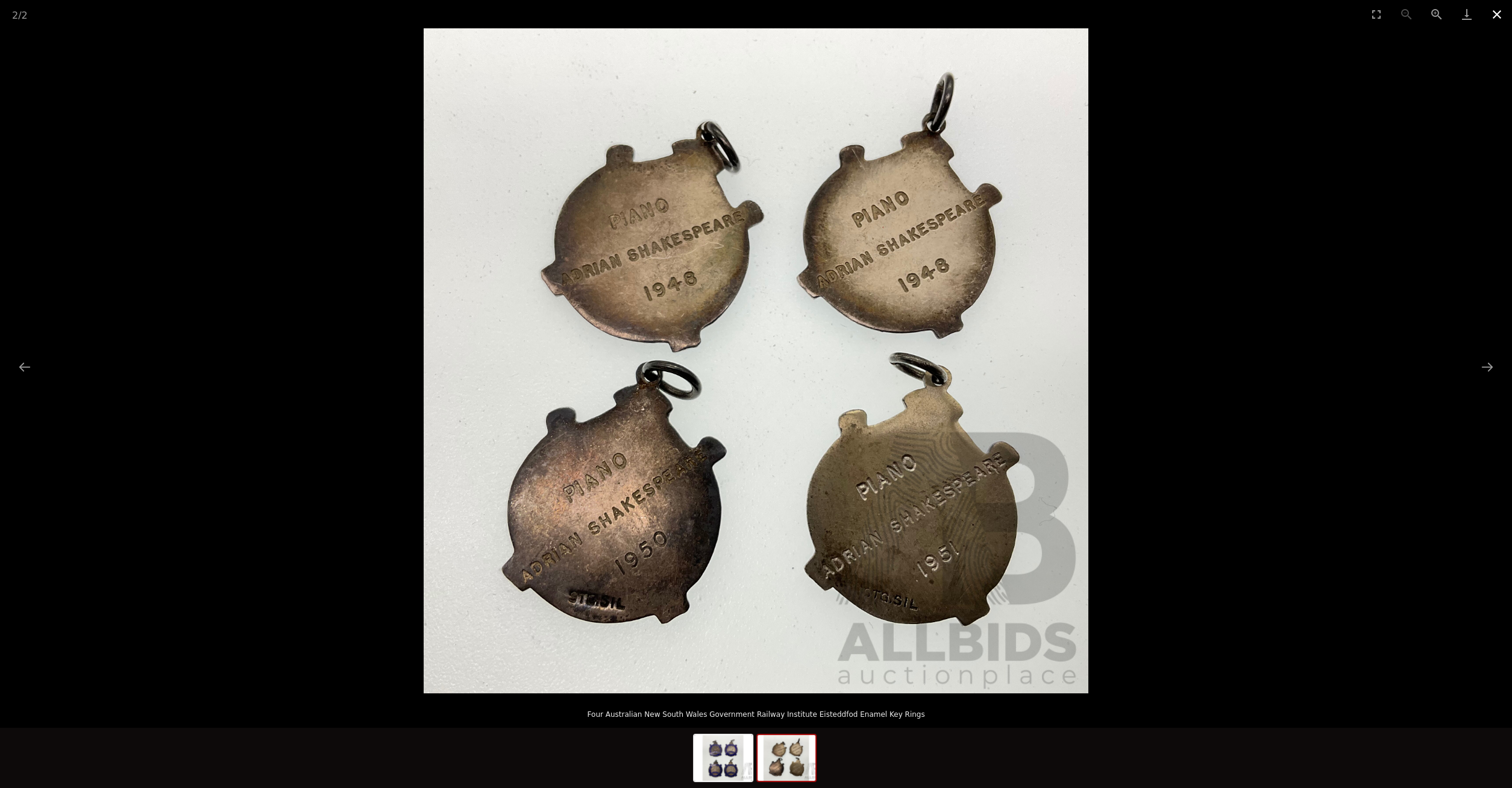
click at [1495, 12] on button "Close gallery" at bounding box center [1497, 14] width 30 height 28
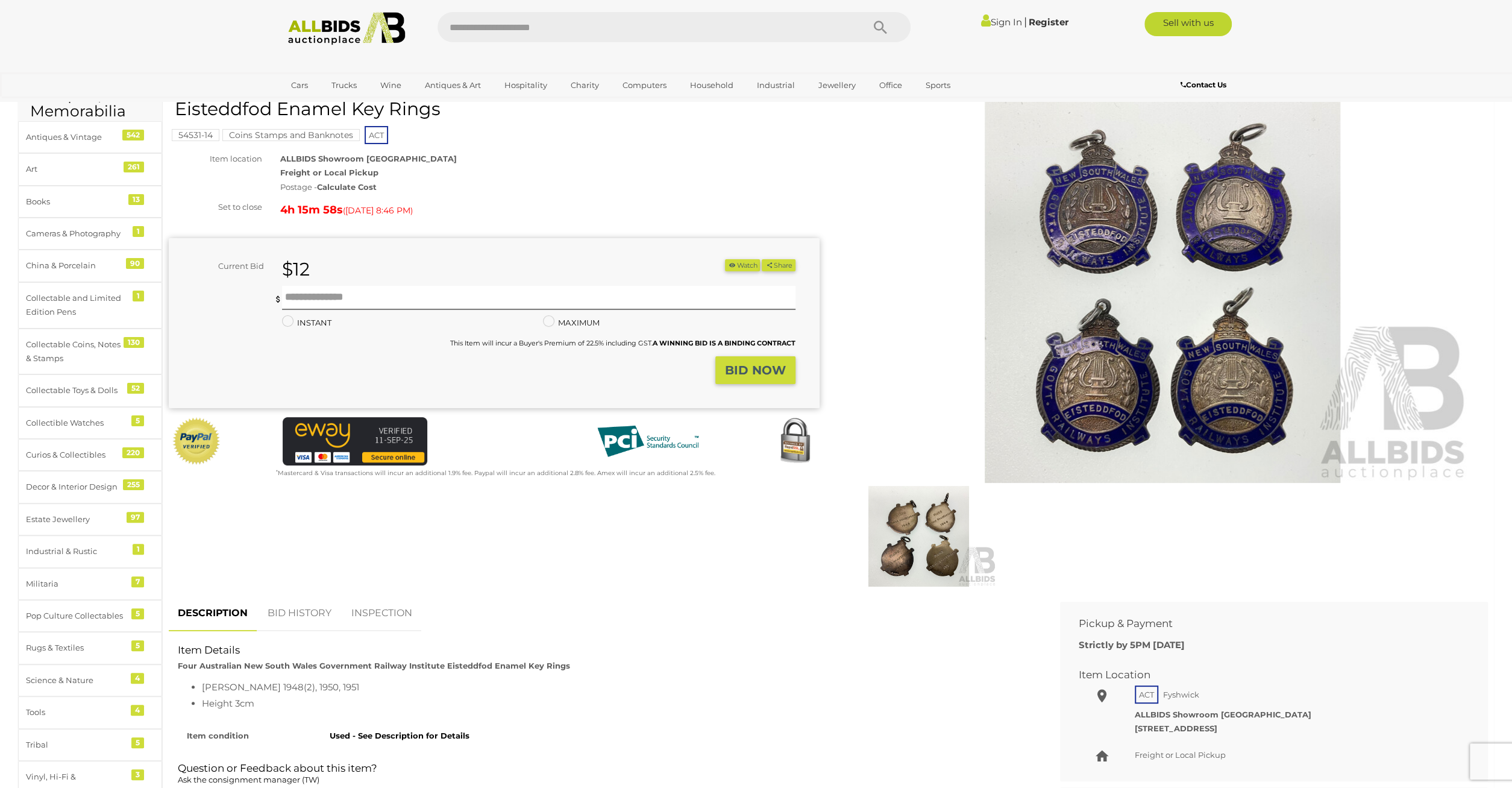
scroll to position [251, 0]
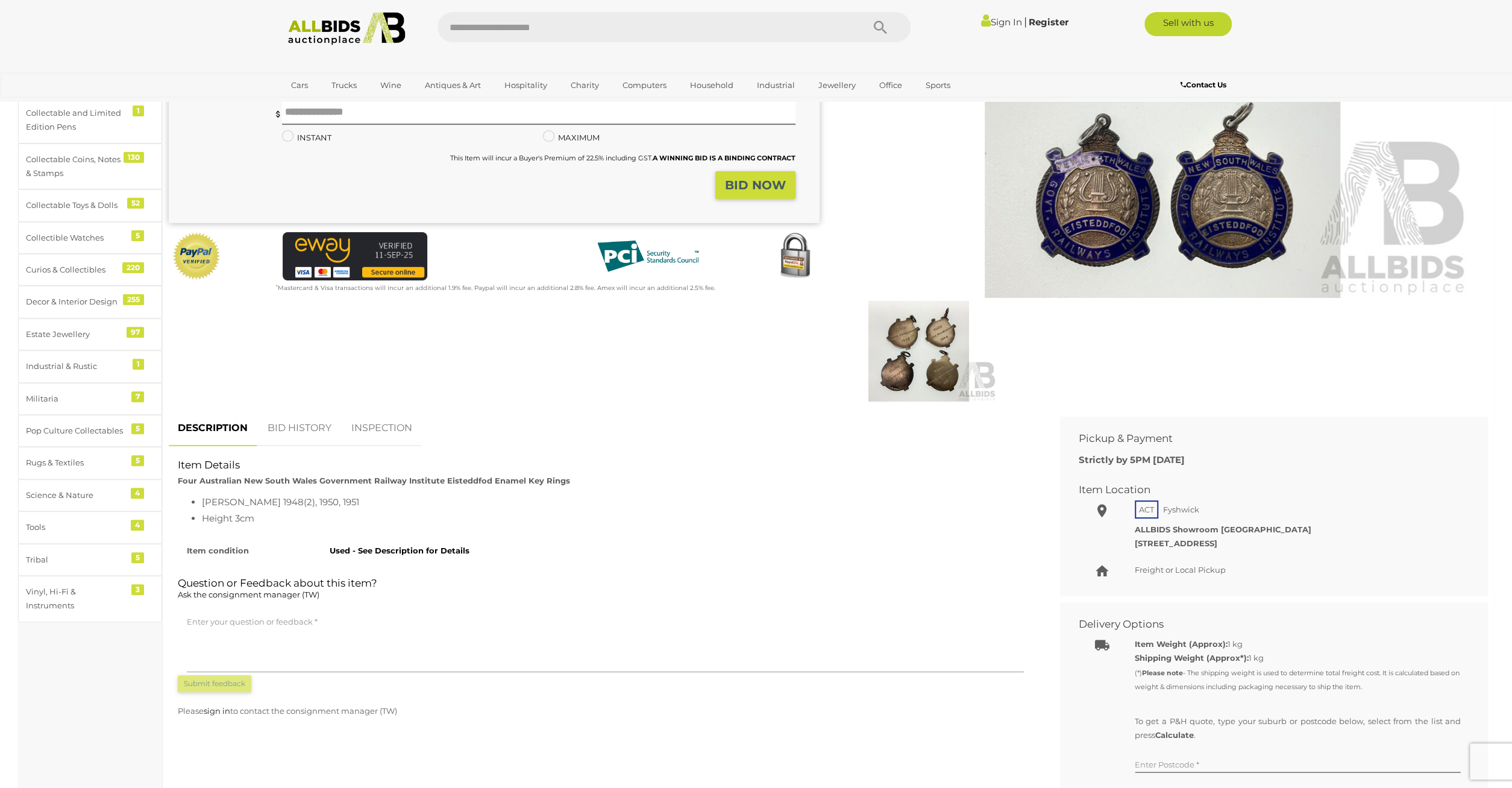
click at [202, 493] on div "DESCRIPTION BID HISTORY INSPECTION Item Details Four Australian New South Wales…" at bounding box center [605, 570] width 891 height 319
drag, startPoint x: 203, startPoint y: 499, endPoint x: 291, endPoint y: 501, distance: 88.0
click at [291, 501] on li "Adrian Shakespeare 1948(2), 1950, 1951" at bounding box center [617, 502] width 831 height 16
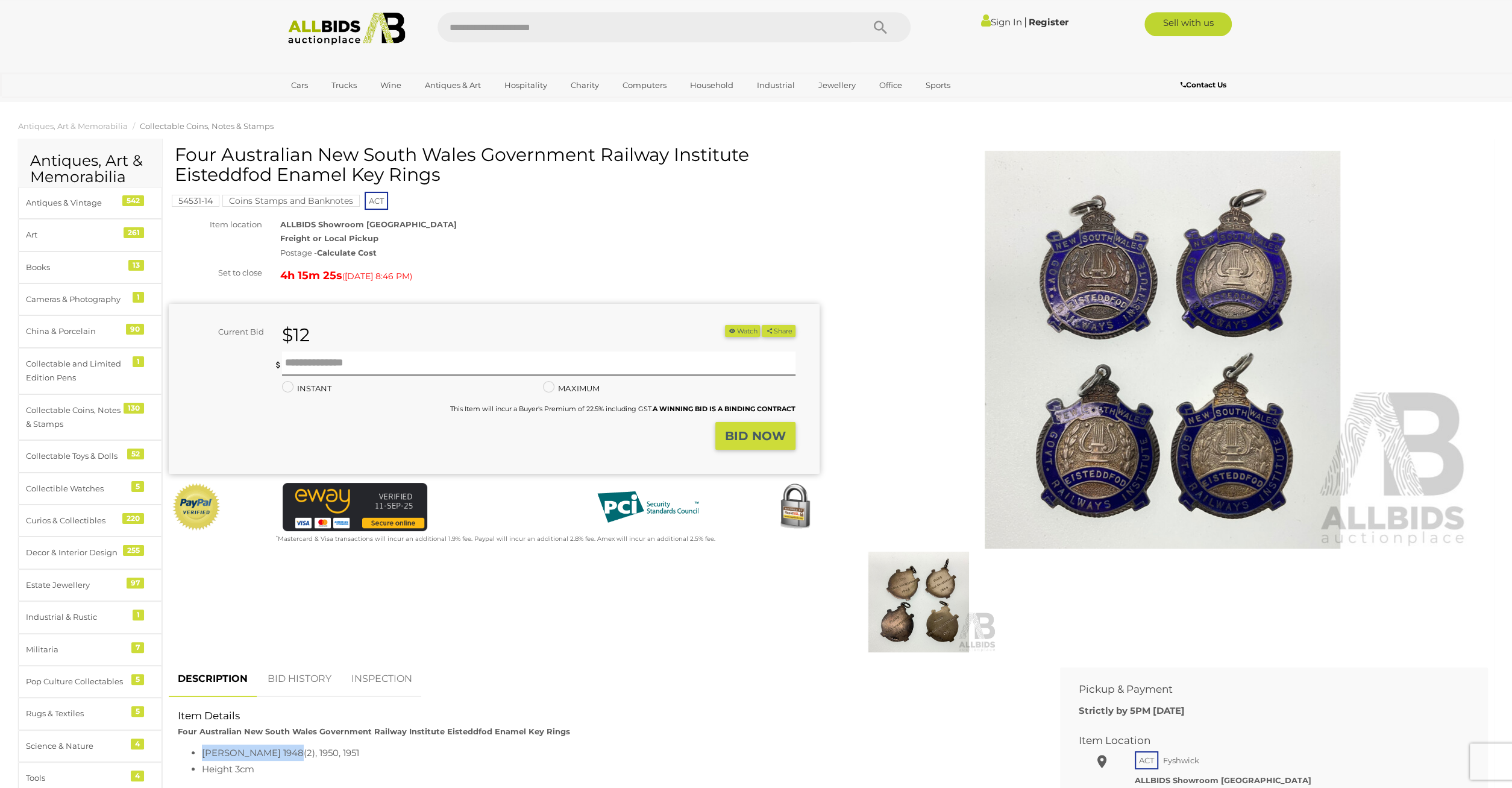
scroll to position [0, 0]
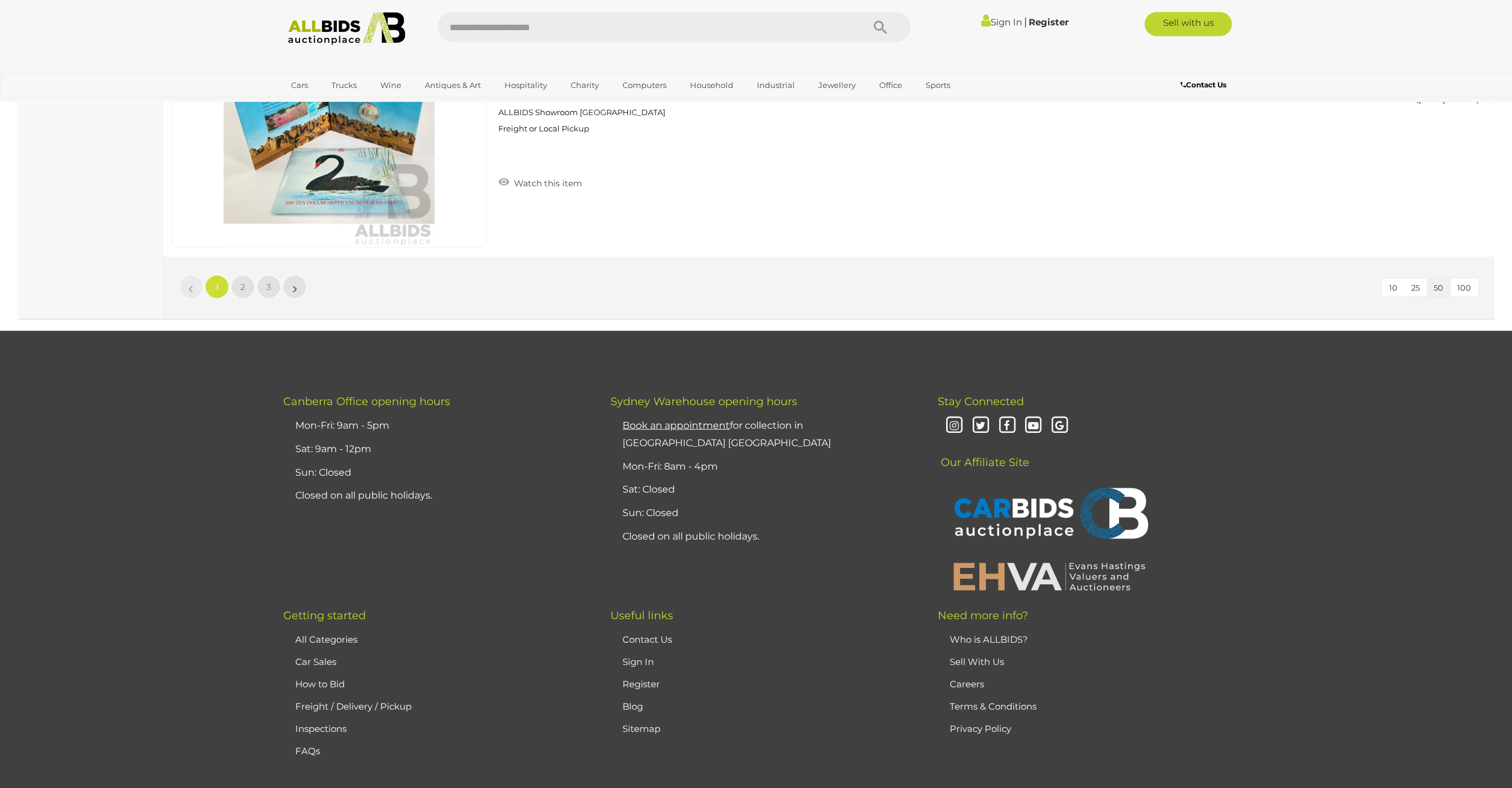
scroll to position [11665, 0]
click at [235, 274] on link "2" at bounding box center [243, 286] width 24 height 24
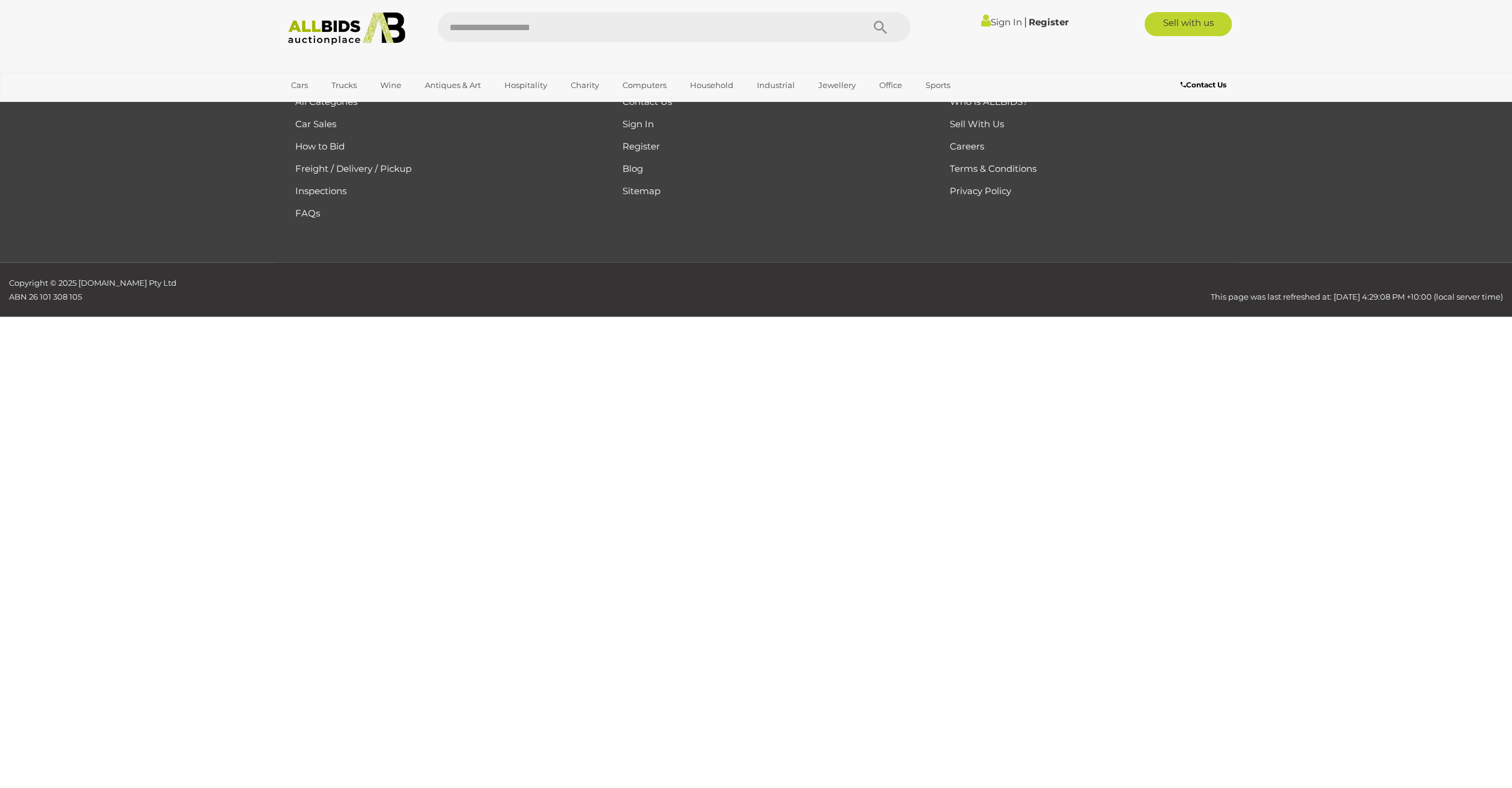
scroll to position [192, 0]
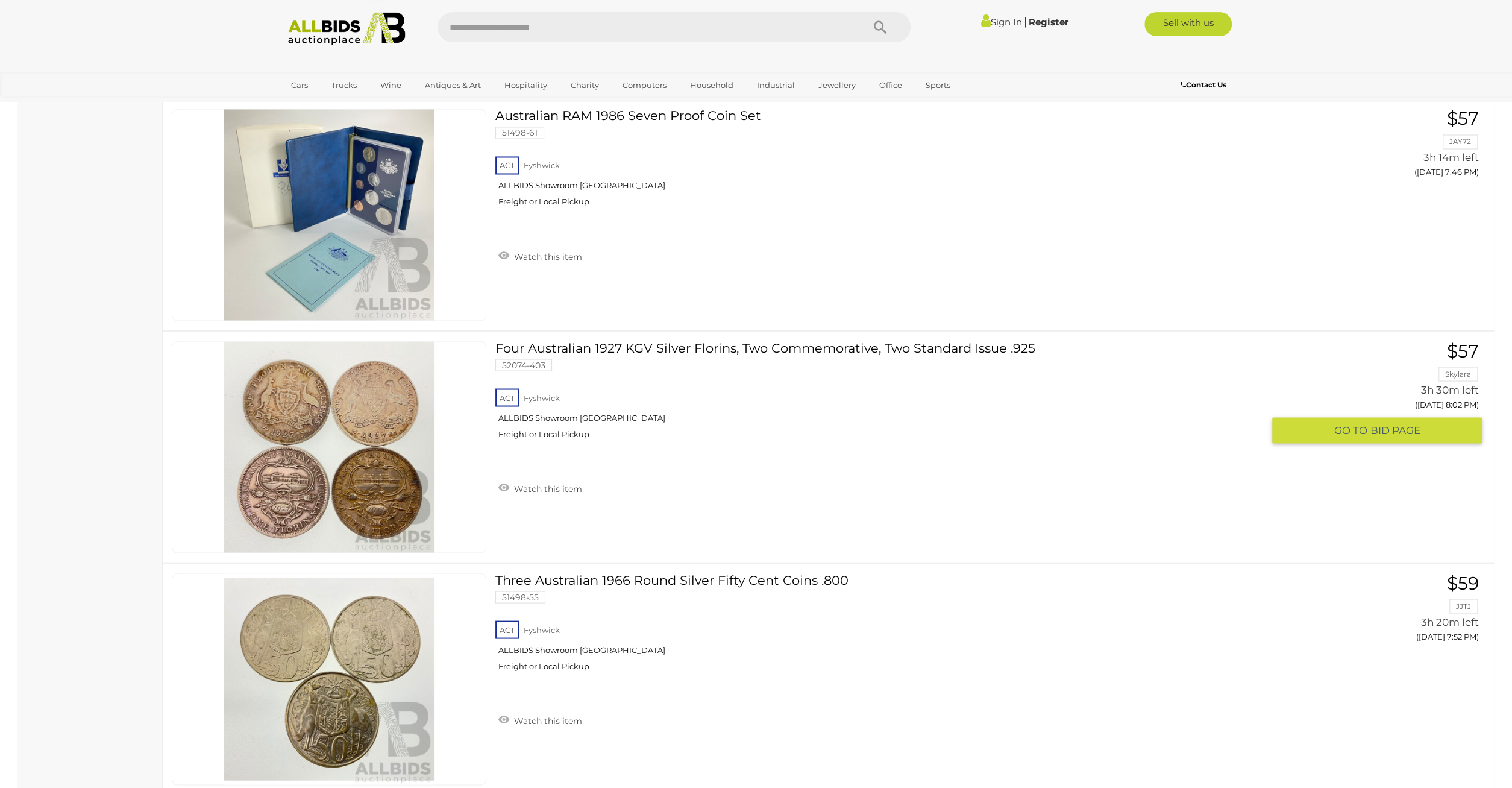
scroll to position [11418, 0]
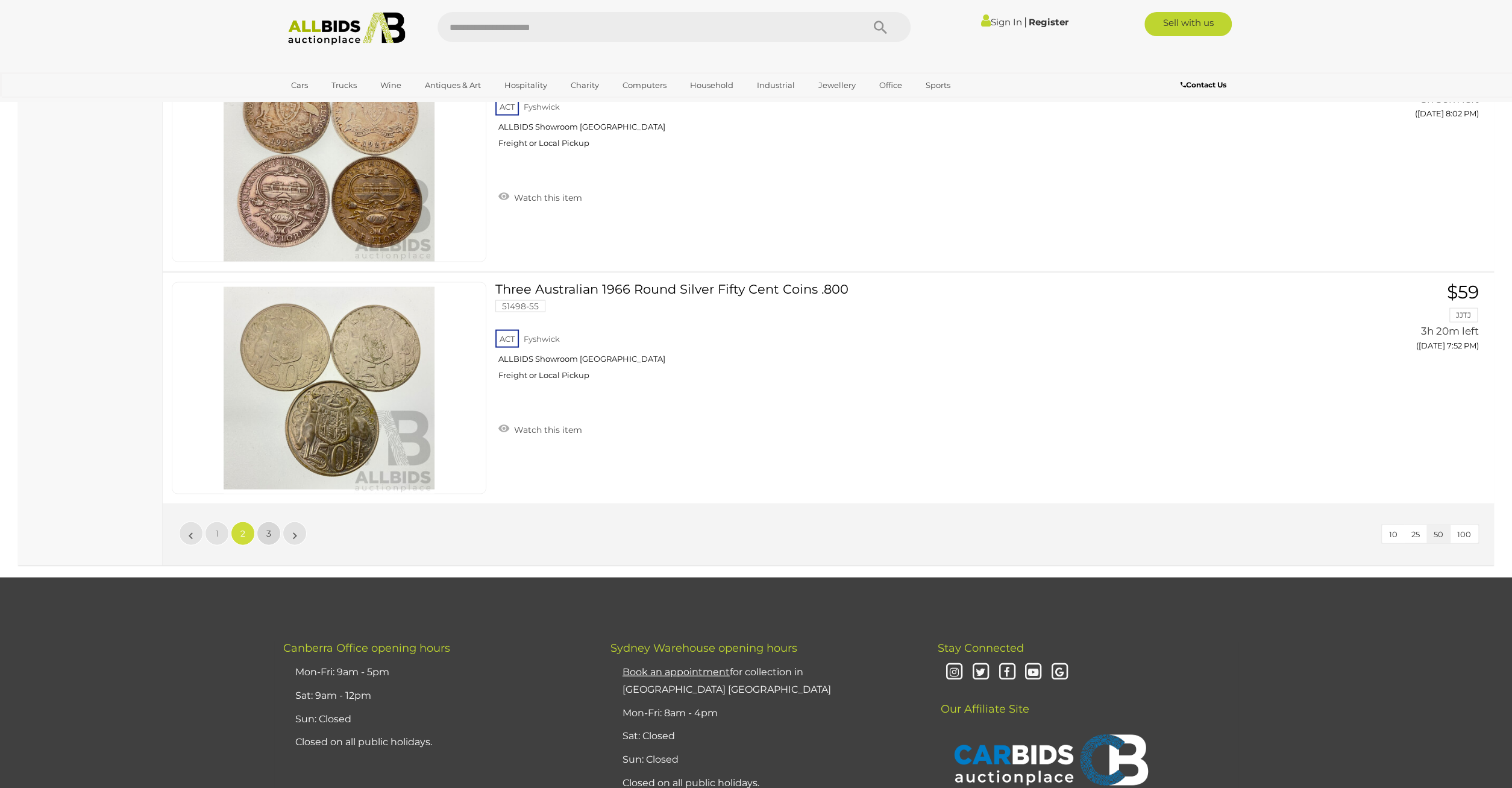
click at [265, 522] on link "3" at bounding box center [269, 534] width 24 height 24
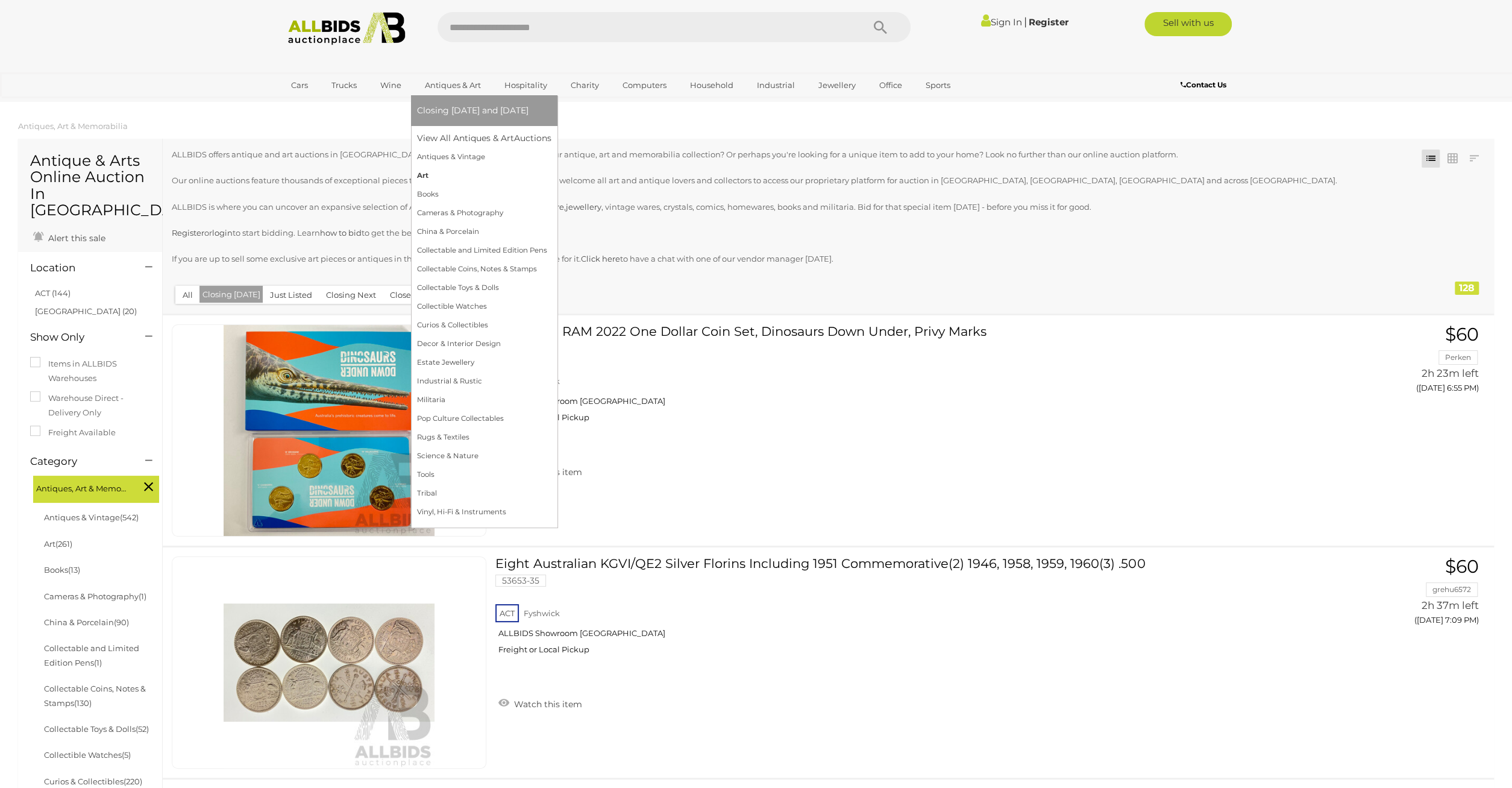
click at [428, 177] on link "Art" at bounding box center [484, 176] width 134 height 19
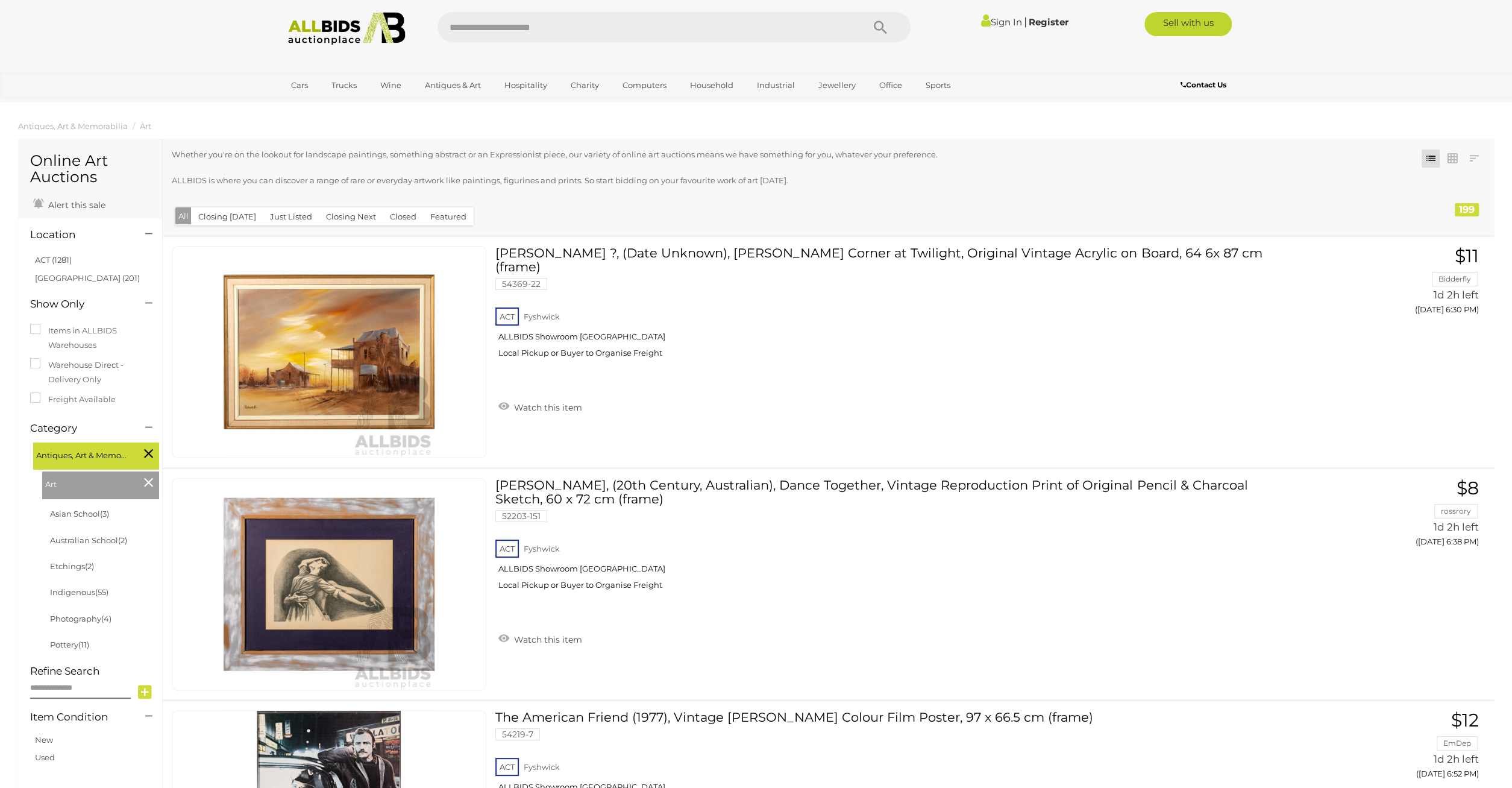
click at [236, 214] on button "Closing [DATE]" at bounding box center [227, 217] width 72 height 19
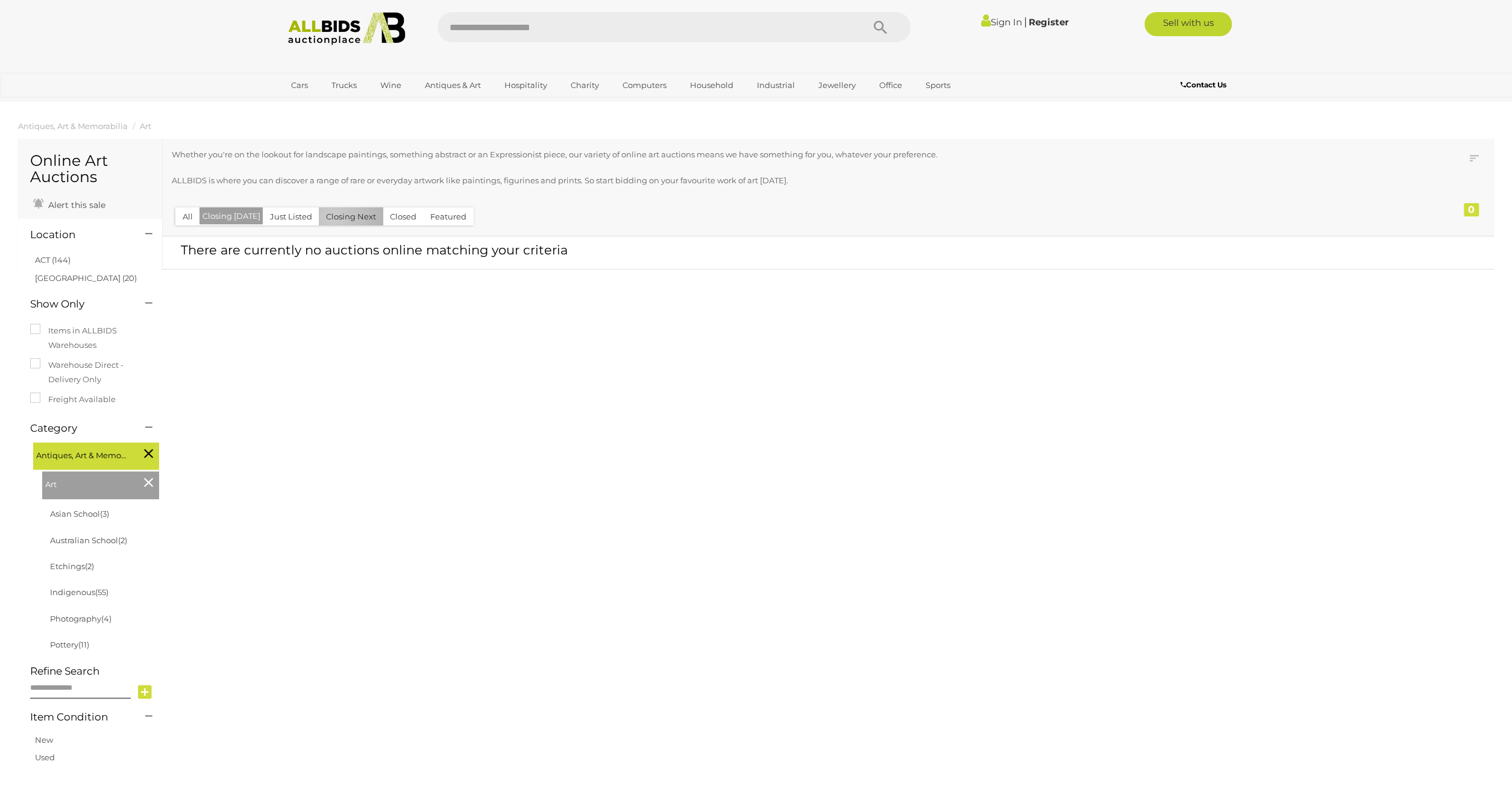
click at [329, 218] on button "Closing Next" at bounding box center [350, 217] width 64 height 19
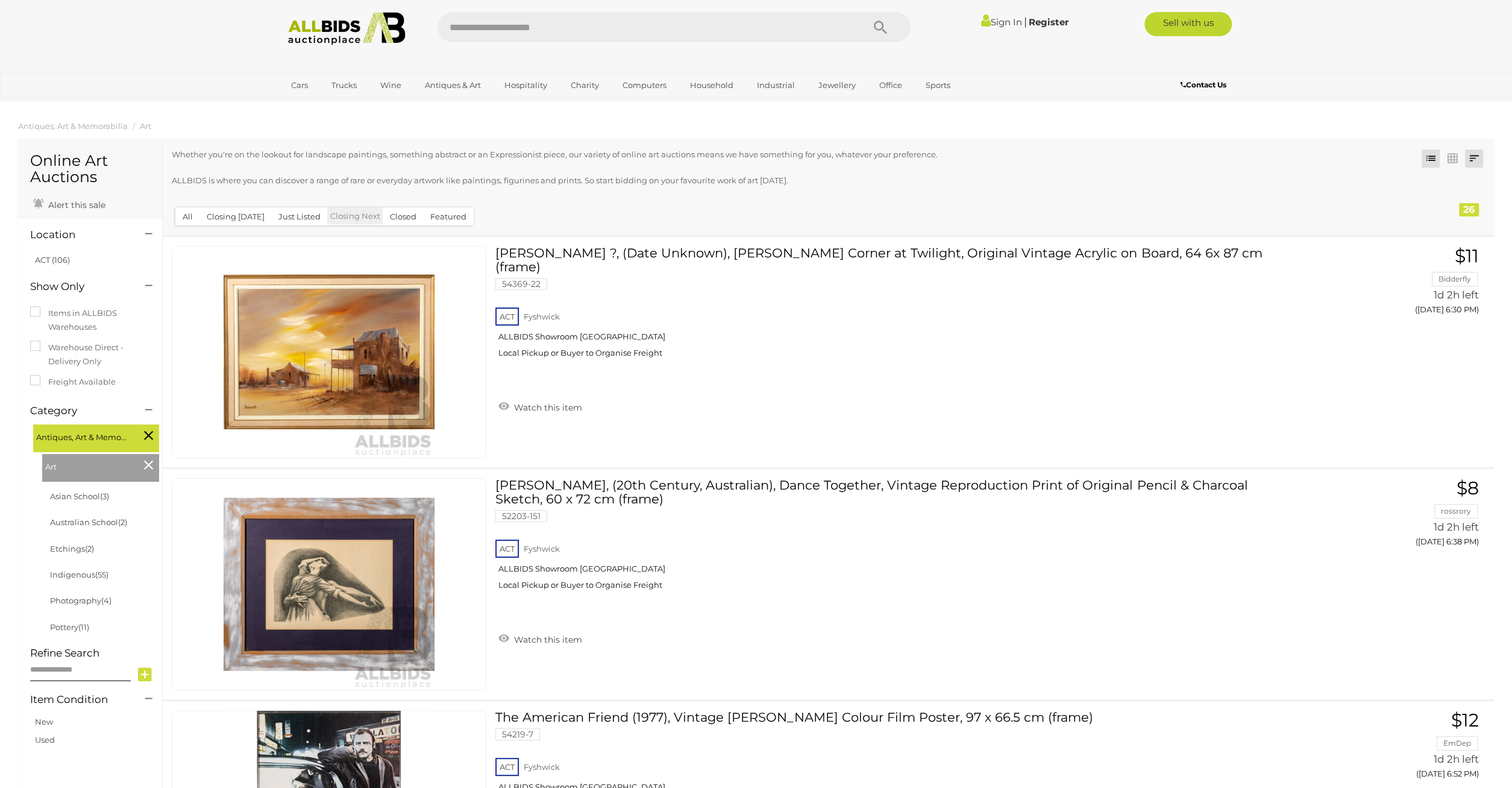
click at [1478, 157] on link at bounding box center [1474, 158] width 18 height 18
click at [1441, 216] on link "Lowest Bid" at bounding box center [1395, 225] width 180 height 21
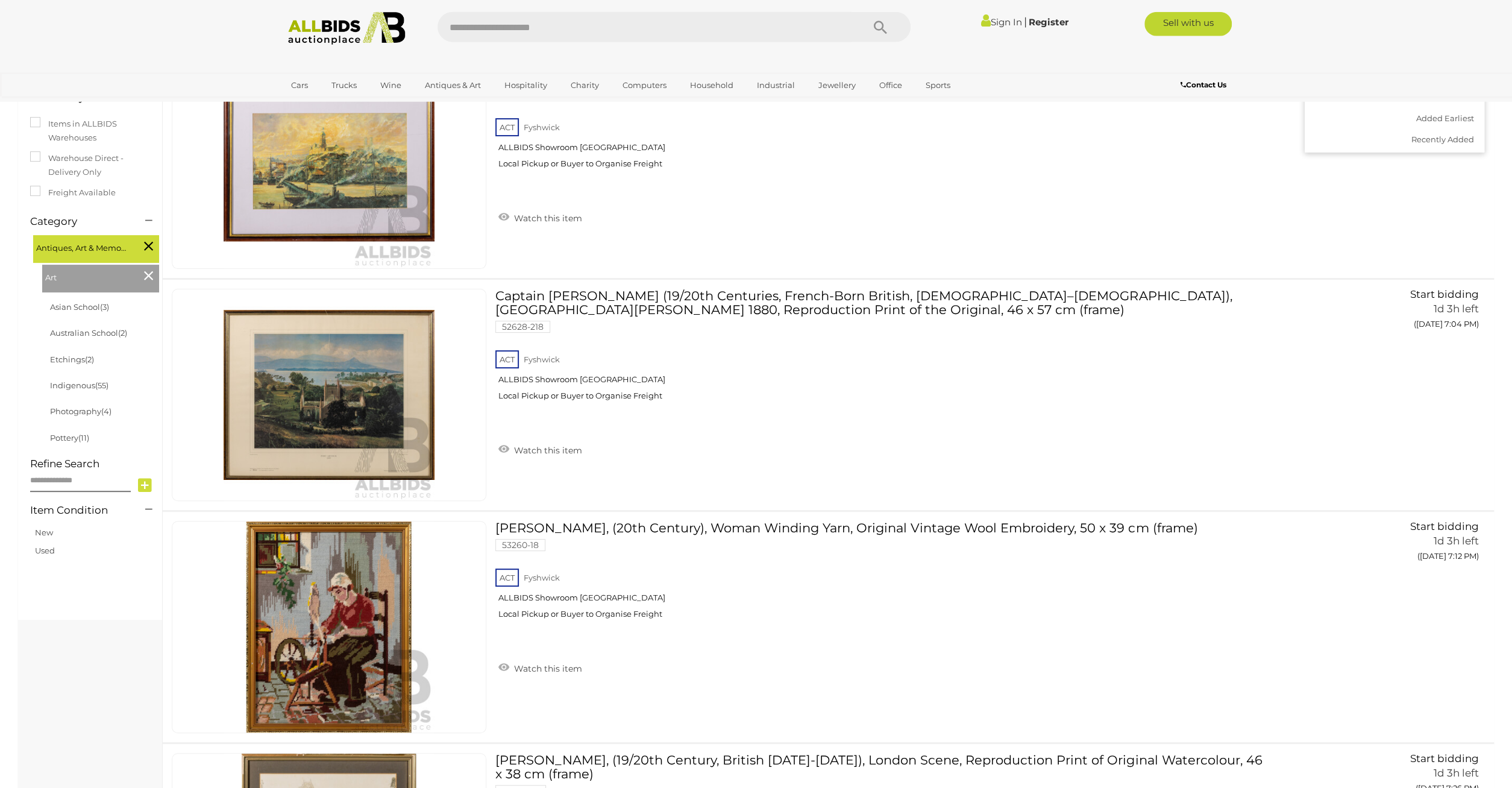
scroll to position [126, 0]
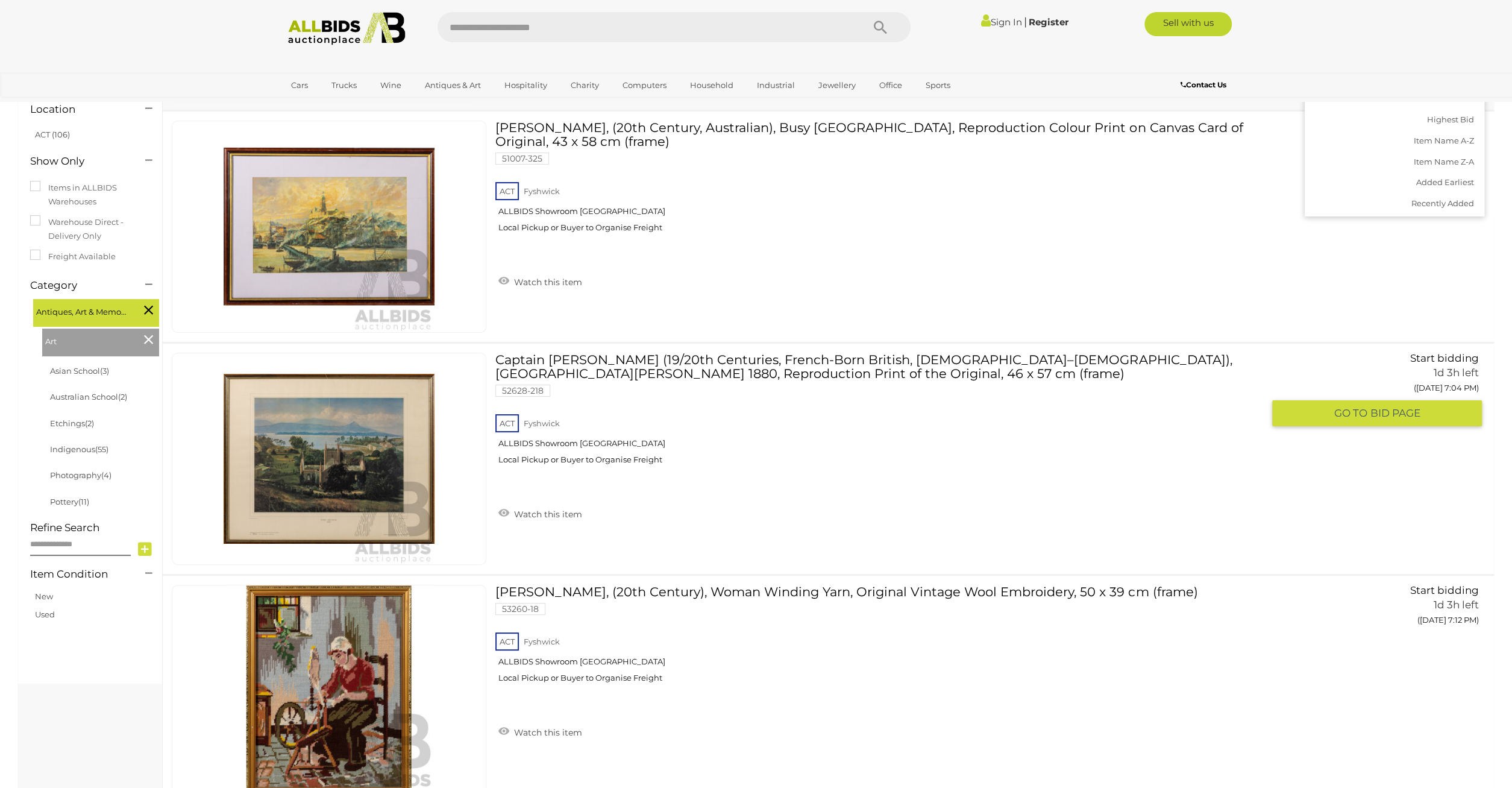
click at [315, 479] on img at bounding box center [329, 459] width 211 height 211
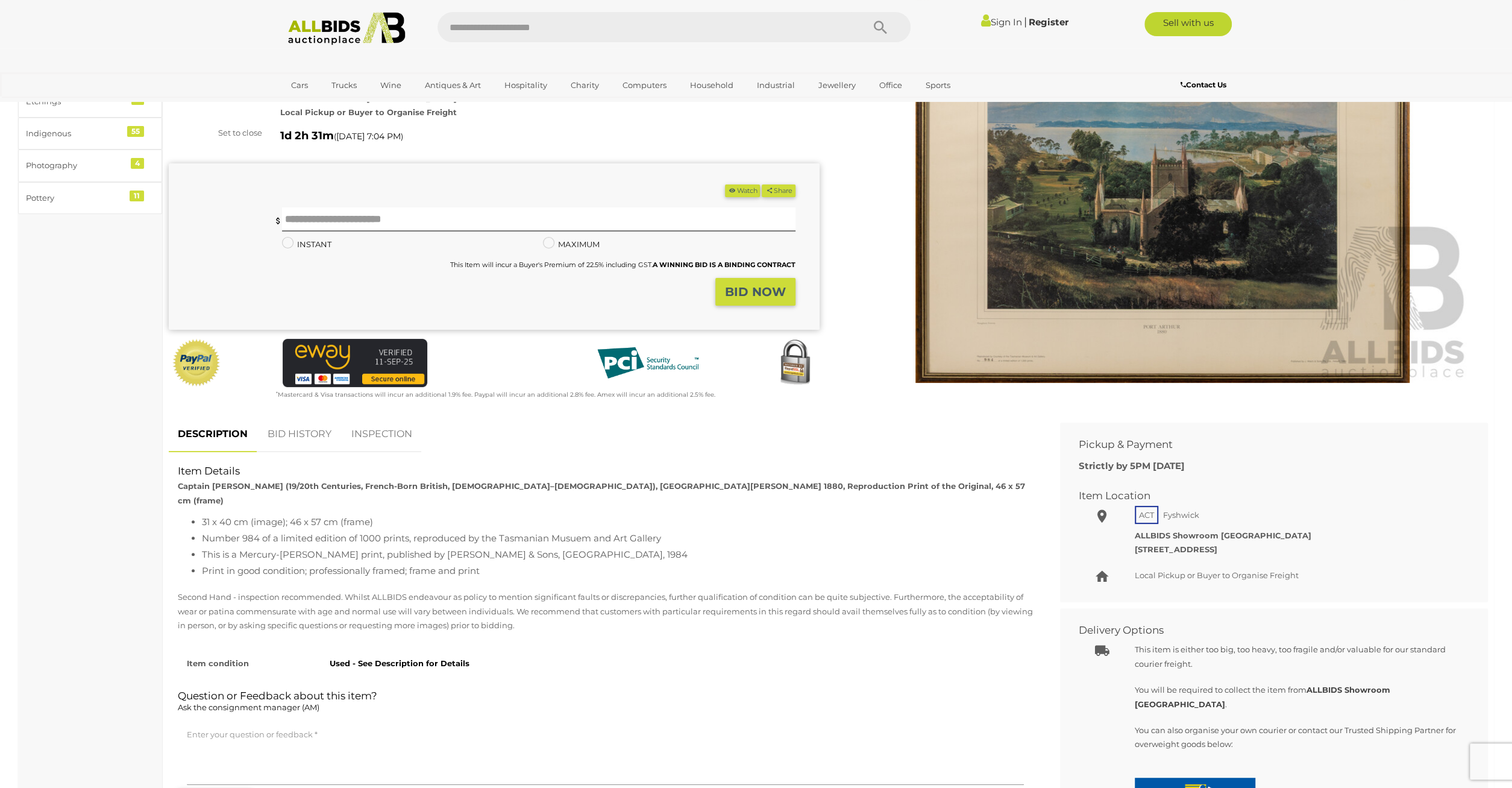
scroll to position [251, 0]
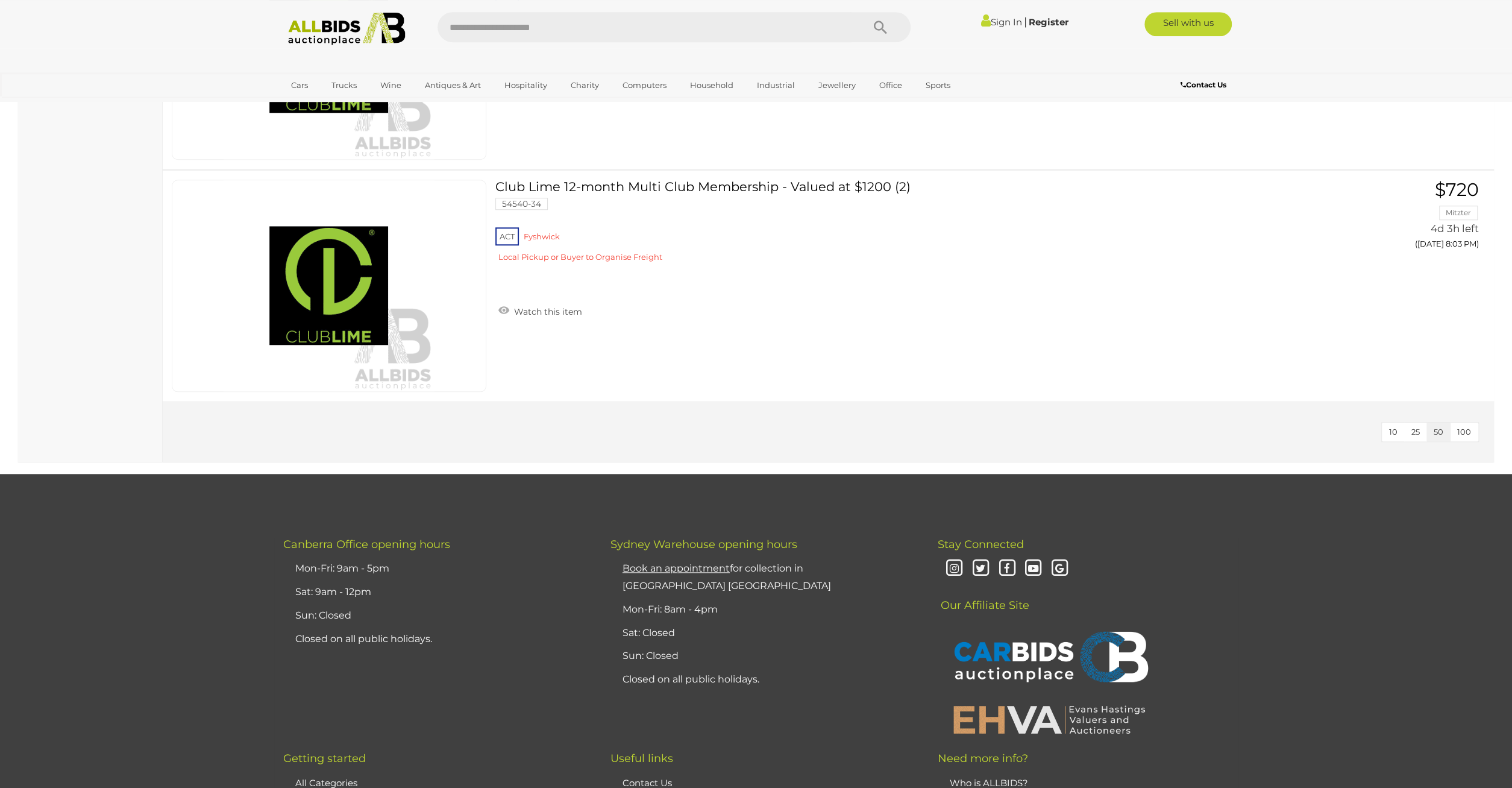
scroll to position [1066, 0]
